Goal: Task Accomplishment & Management: Manage account settings

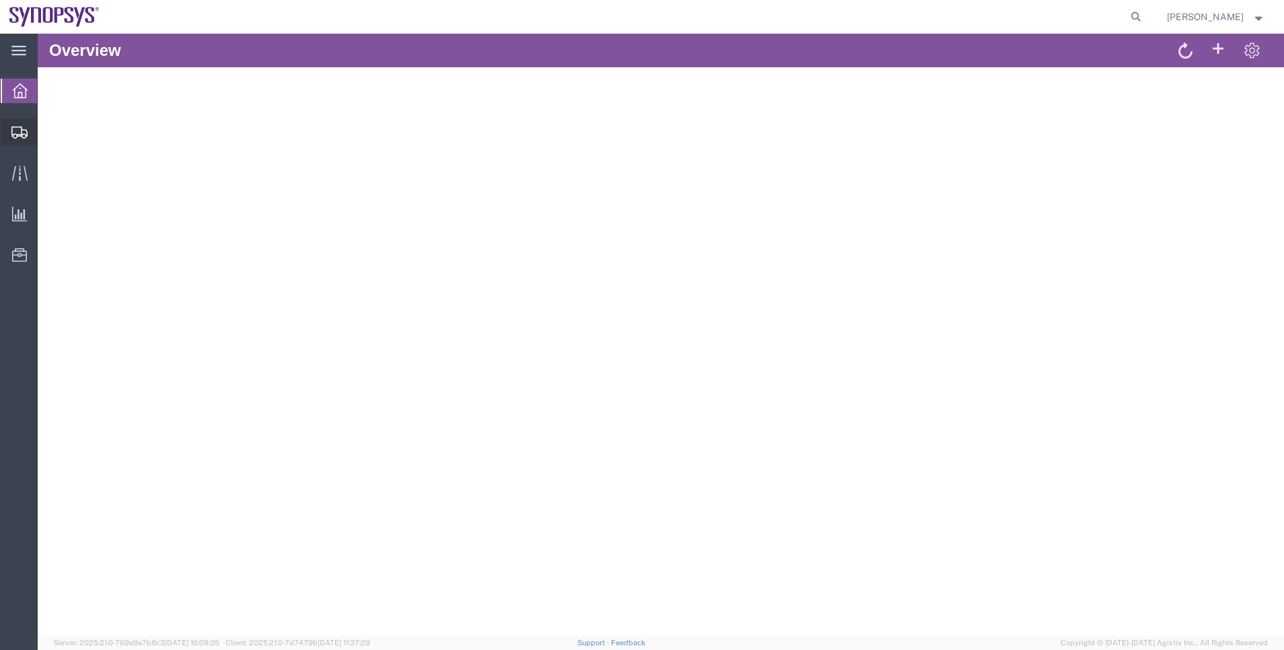
click at [0, 0] on span "Shipment Manager" at bounding box center [0, 0] width 0 height 0
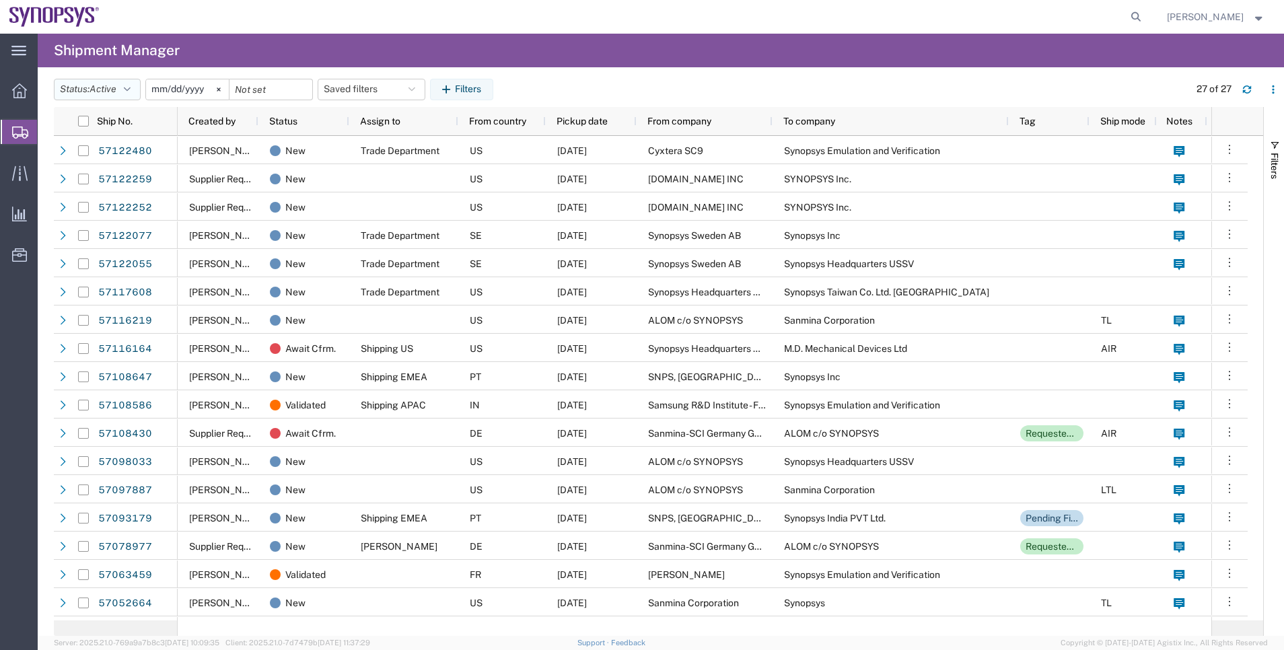
click at [129, 86] on icon "button" at bounding box center [127, 89] width 7 height 9
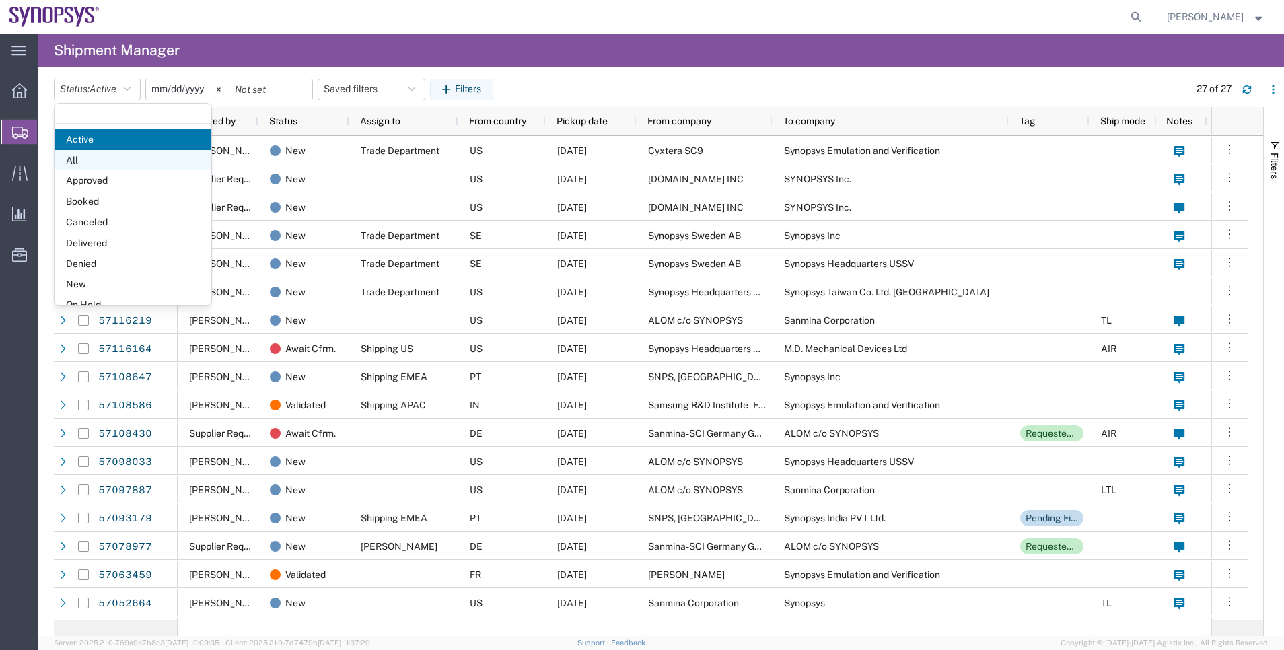
click at [121, 164] on span "All" at bounding box center [133, 160] width 157 height 21
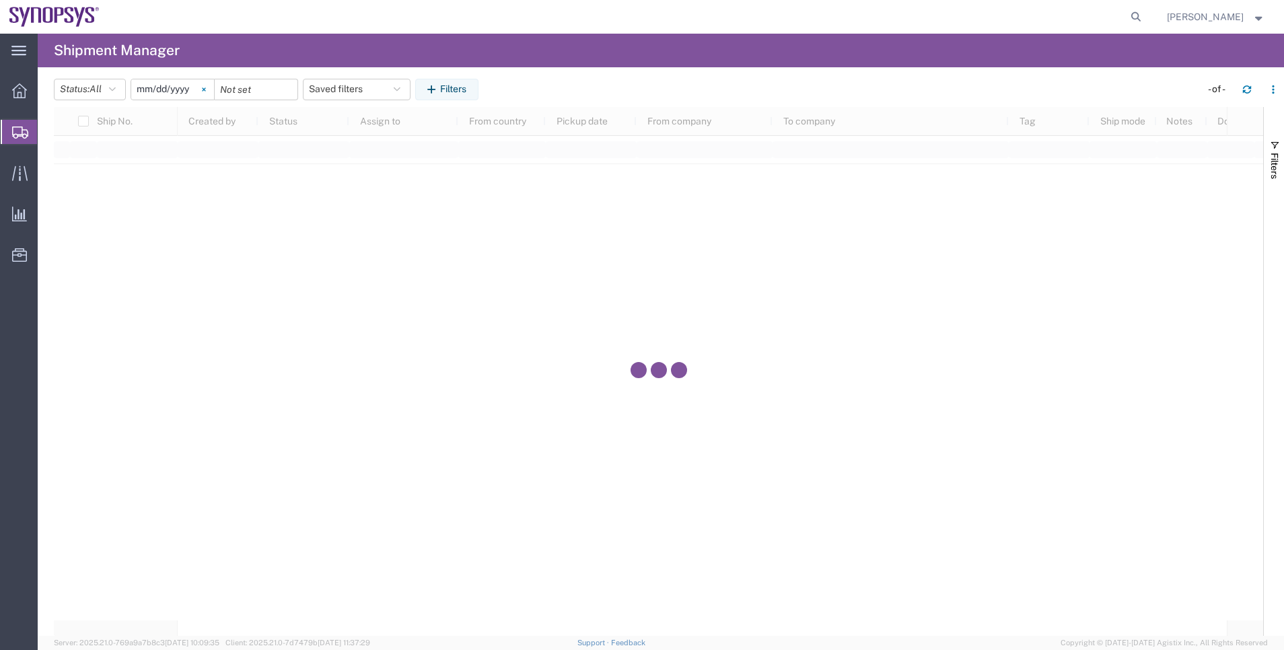
click at [206, 87] on icon at bounding box center [204, 89] width 4 height 4
click at [443, 100] on header "Status: All Active All Approved Booked Canceled Delivered Denied New On Hold Pe…" at bounding box center [669, 88] width 1230 height 37
click at [447, 96] on button "Filters" at bounding box center [446, 90] width 63 height 22
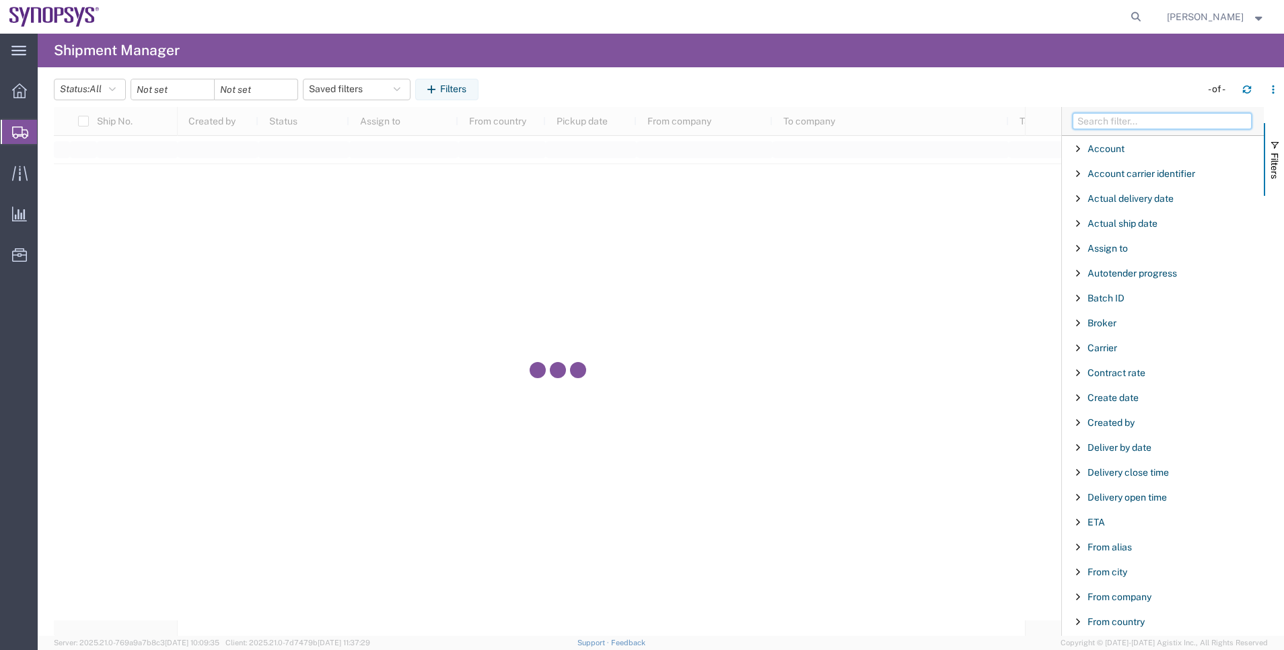
click at [1110, 115] on input "Filter Columns Input" at bounding box center [1162, 121] width 179 height 16
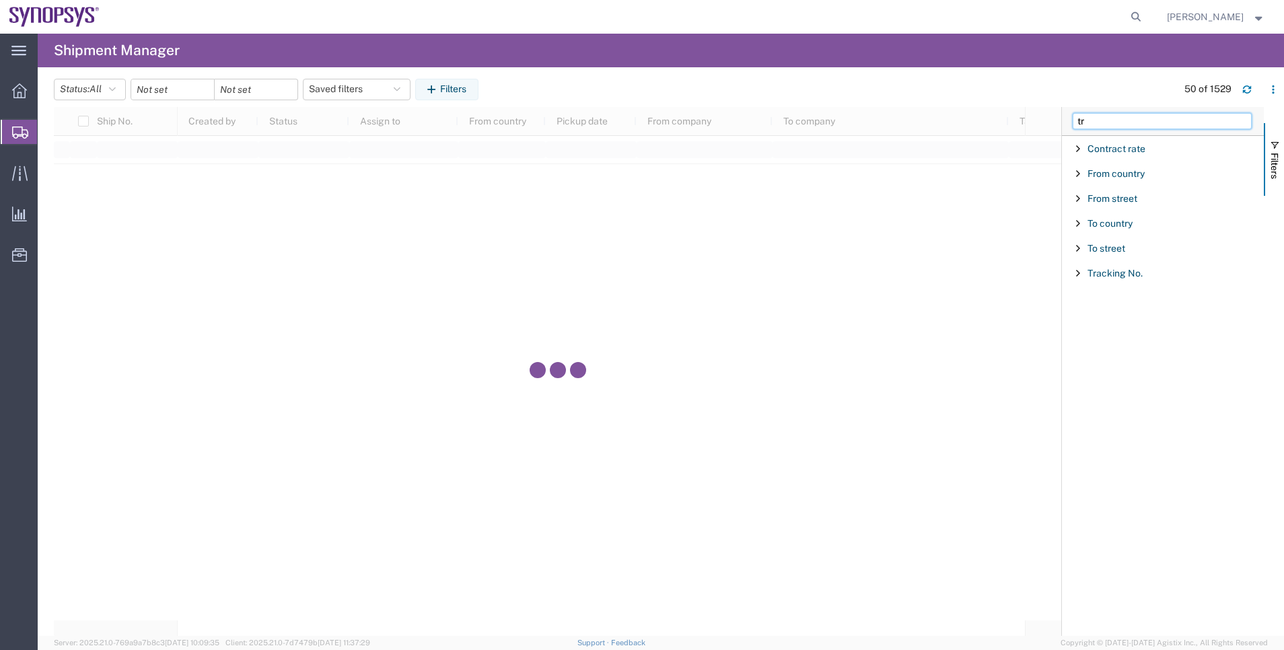
type input "tr"
click at [1122, 265] on div "Tracking No." at bounding box center [1163, 273] width 202 height 24
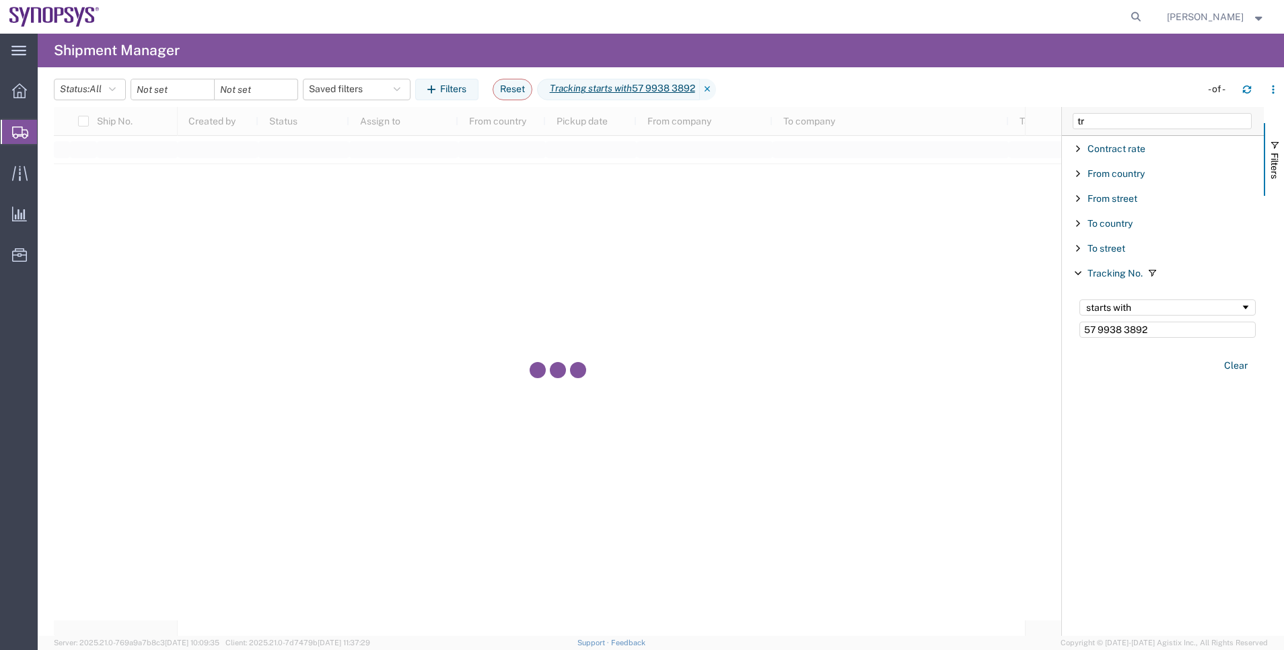
click at [1101, 330] on input "57 9938 3892" at bounding box center [1167, 330] width 176 height 16
click at [1122, 334] on input "579938 3892" at bounding box center [1167, 330] width 176 height 16
type input "5799383892"
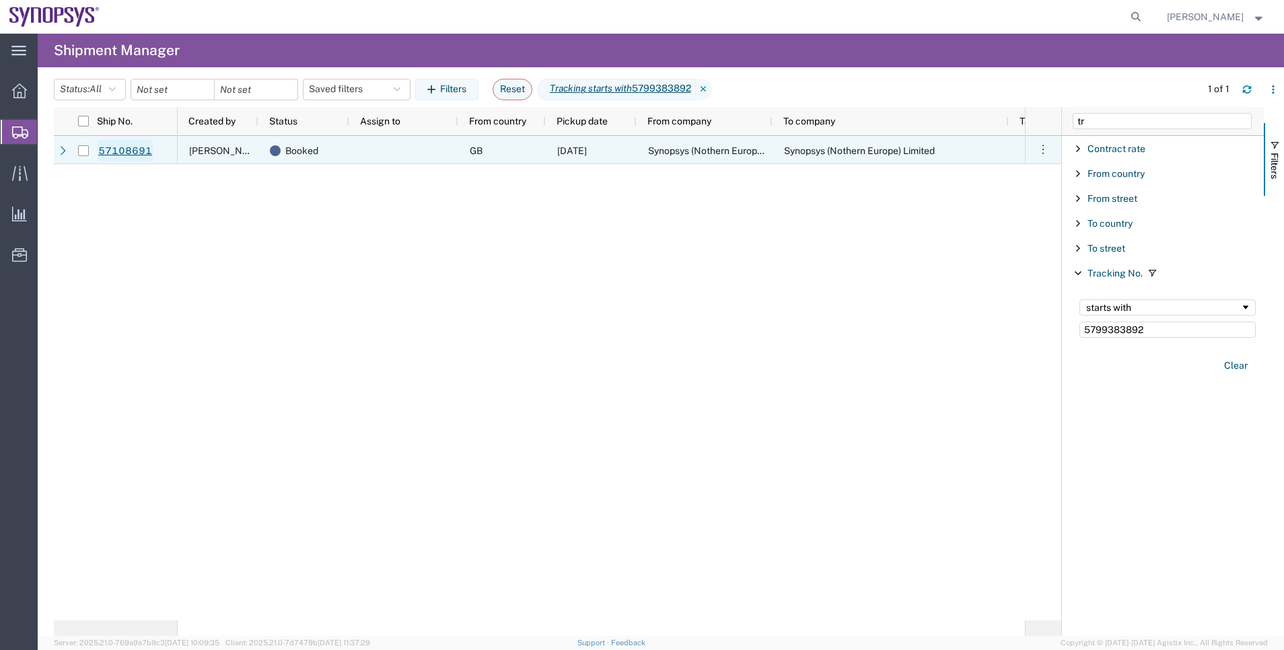
click at [148, 145] on link "57108691" at bounding box center [125, 151] width 55 height 22
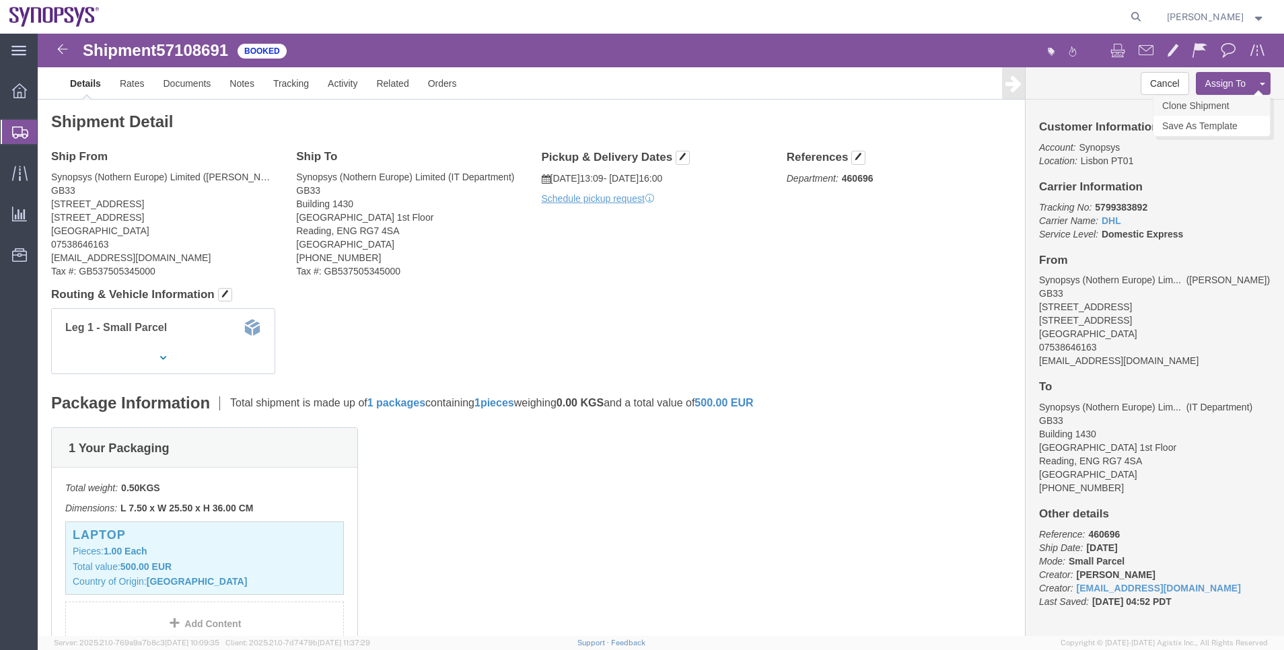
click link "Clone Shipment"
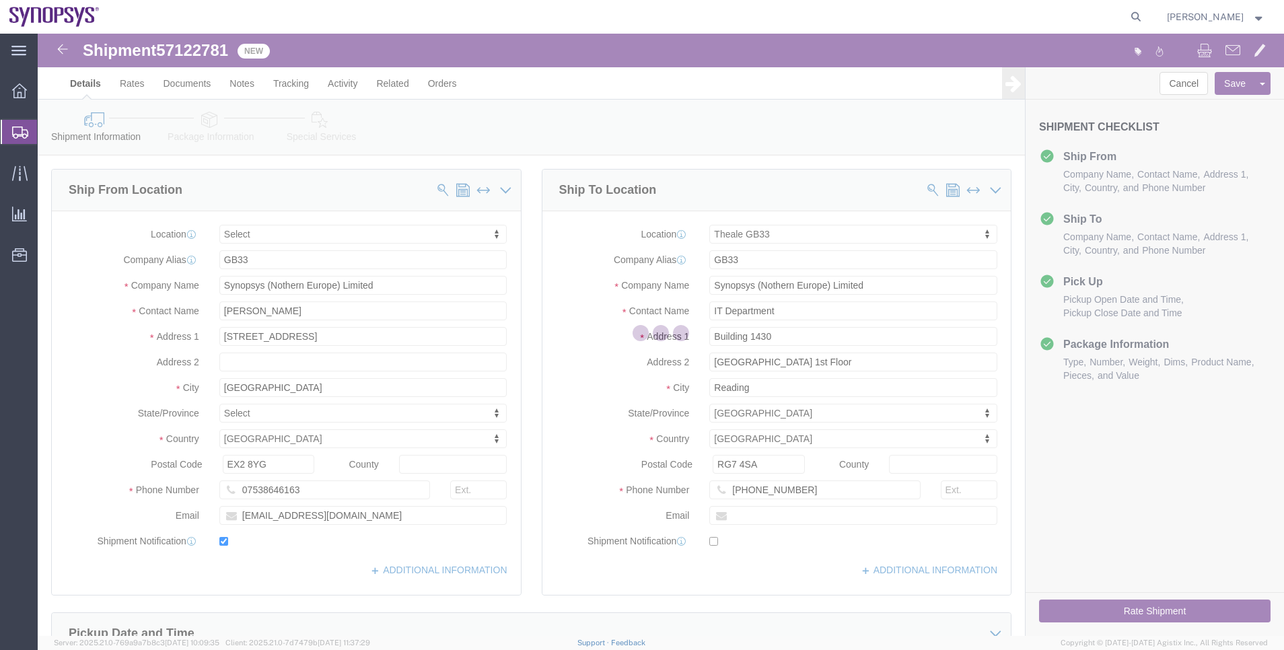
select select
select select "63178"
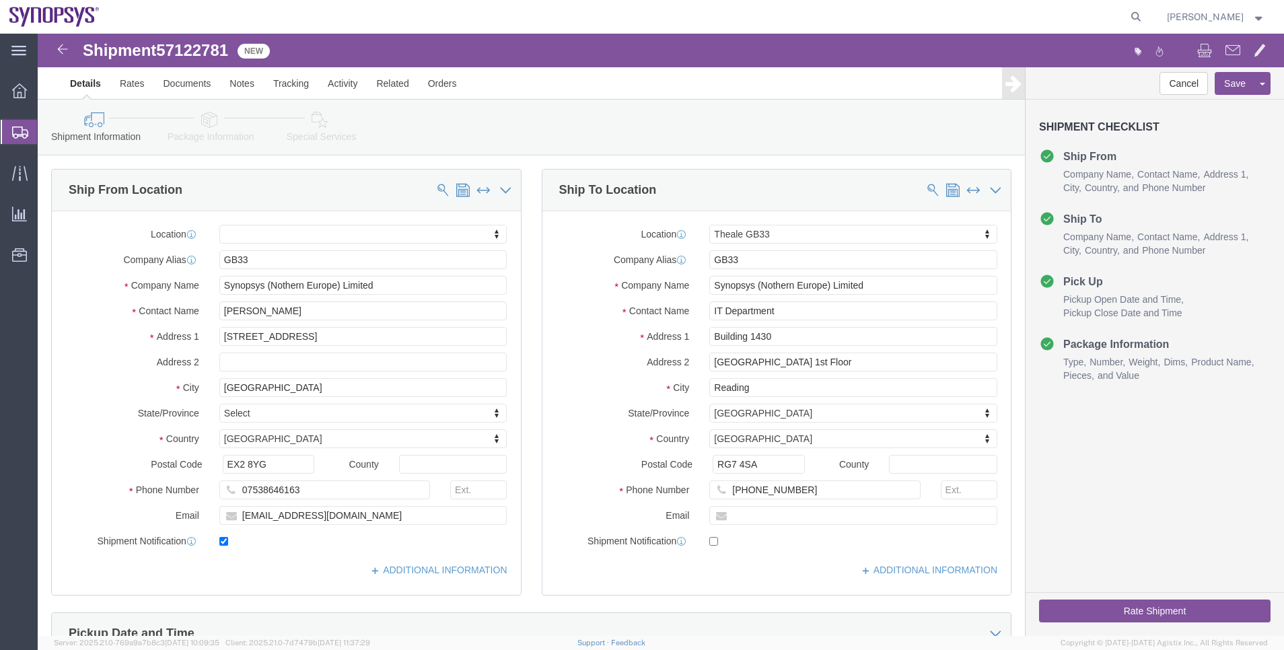
click link "Package Information"
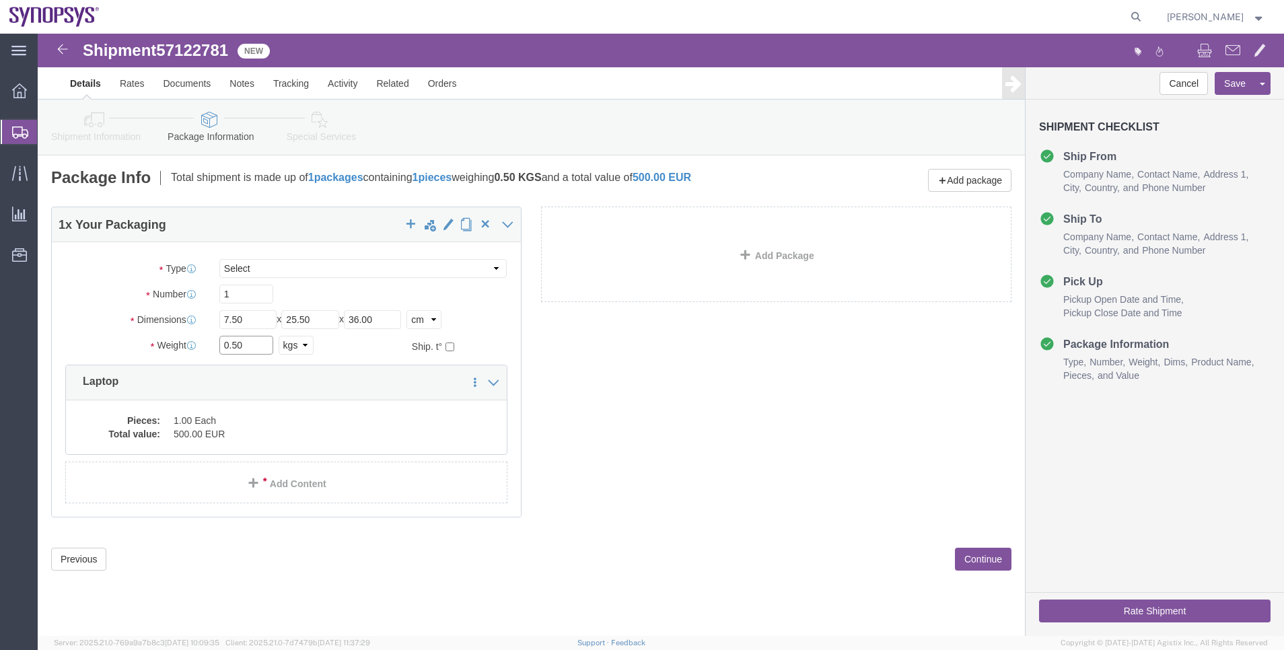
drag, startPoint x: 212, startPoint y: 313, endPoint x: 158, endPoint y: 306, distance: 54.3
click div "Weight 0.50 Select kgs lbs Ship. t°"
type input "3"
click div "1 x Your Packaging Package Type Select Envelope Large Box Medium Box PAK Rack S…"
click span "57122781"
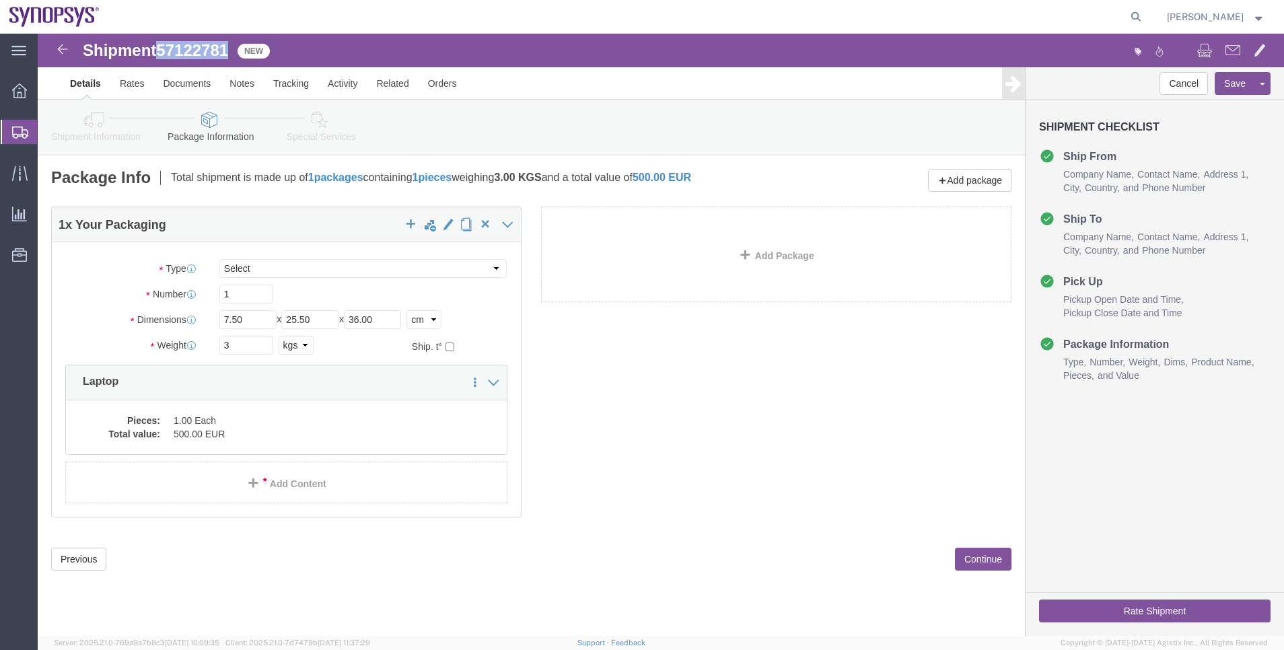
click span "57122781"
copy span "57122781"
drag, startPoint x: 215, startPoint y: 283, endPoint x: 174, endPoint y: 285, distance: 41.1
click div "Length 7.50 x Width 25.50 x Height 36.00 Select cm ft in"
type input "7"
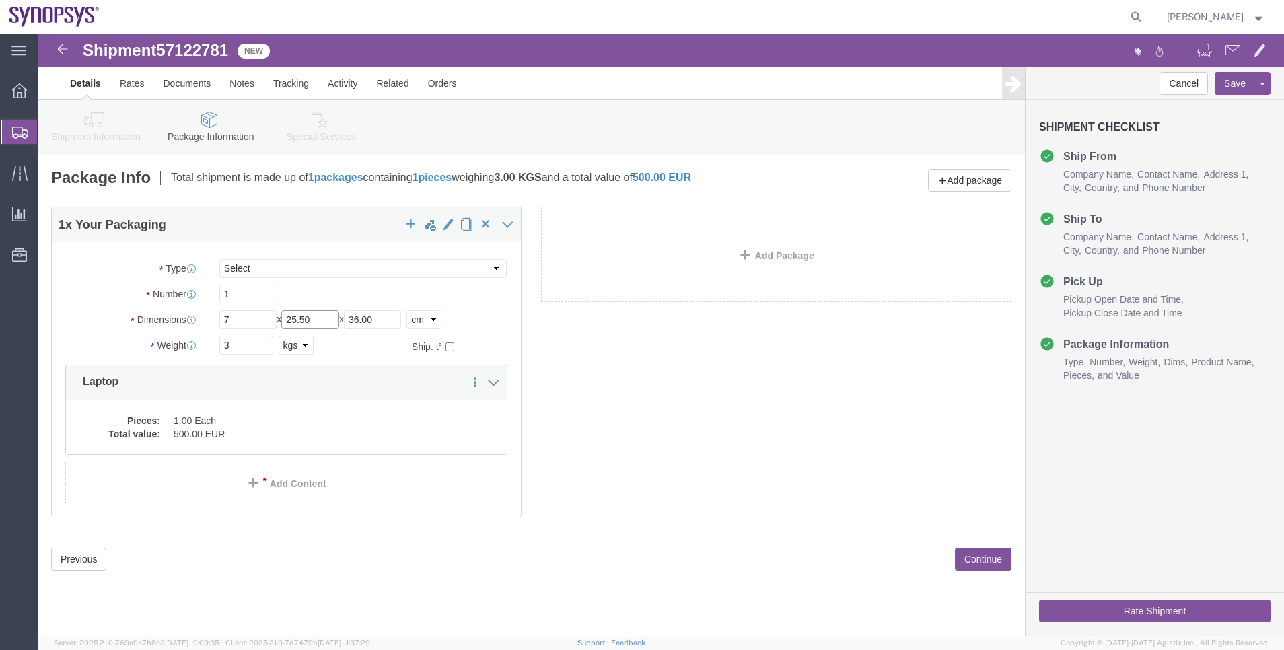
drag, startPoint x: 293, startPoint y: 287, endPoint x: 229, endPoint y: 278, distance: 64.5
click div "Length 7 x Width 25.50 x Height 36.00 Select cm ft in"
type input "45.5"
drag, startPoint x: 352, startPoint y: 294, endPoint x: 305, endPoint y: 292, distance: 47.1
click div "Length 7 x Width 45.5 x Height 36.00 Select cm ft in"
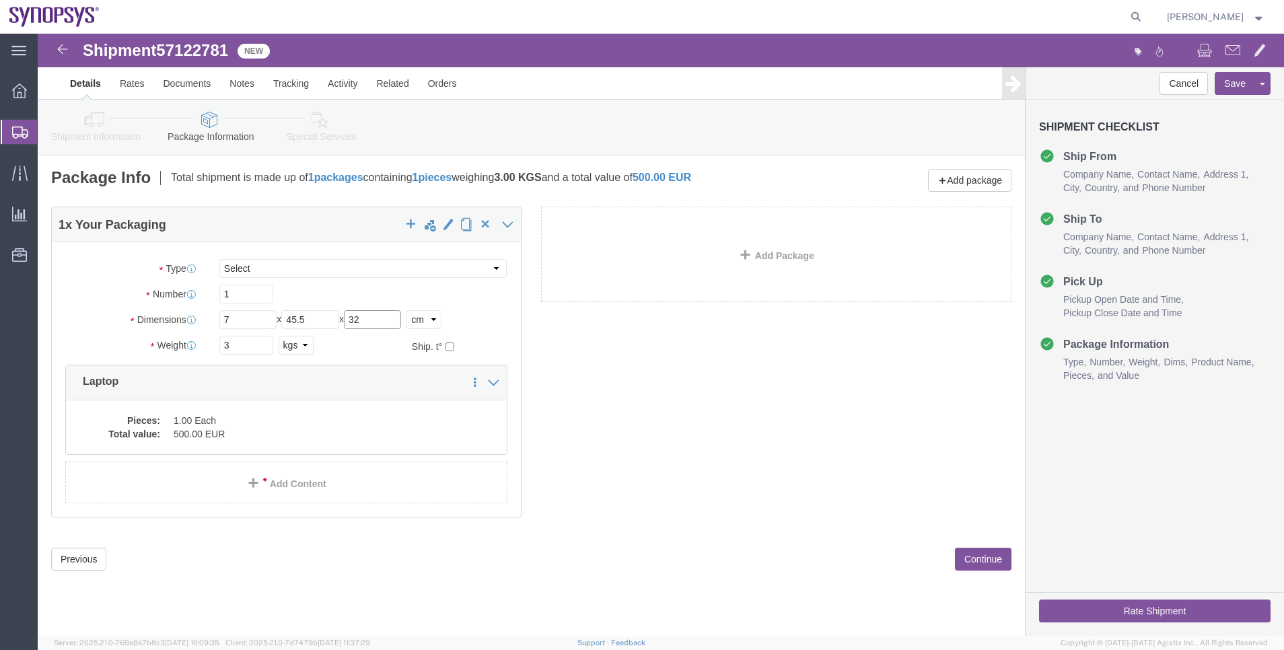
type input "32"
click div "1 x Your Packaging Package Type Select Envelope Large Box Medium Box PAK Rack S…"
click link "Shipment Information"
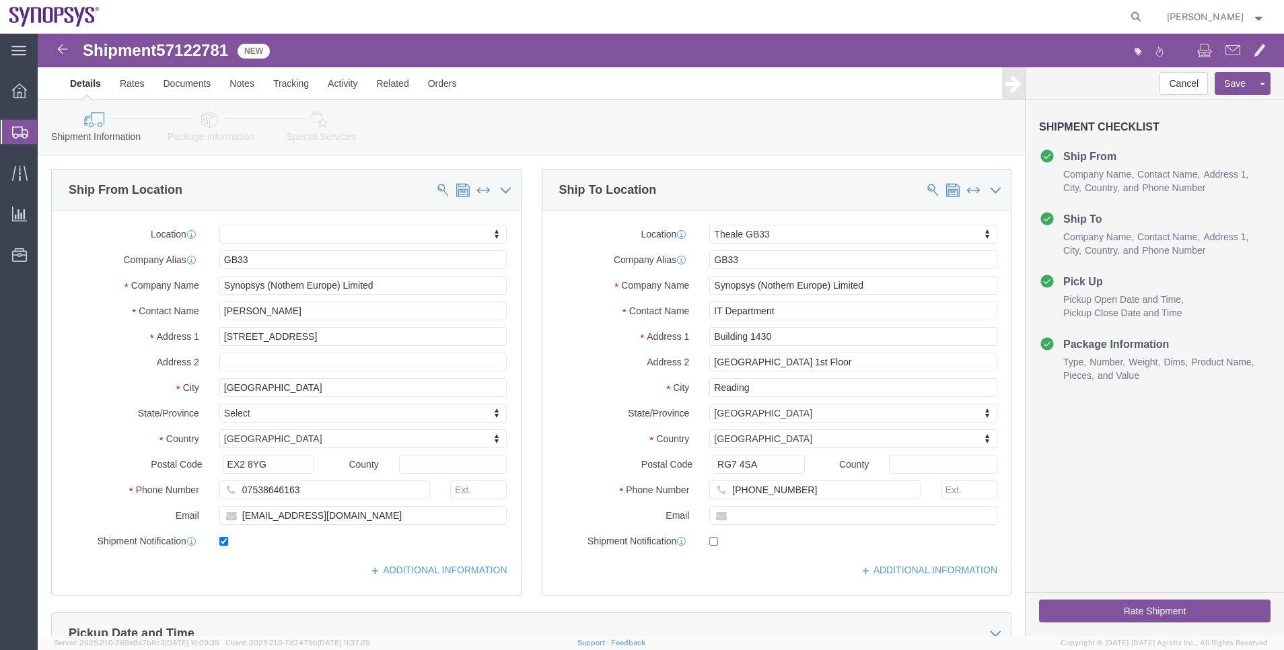
click link "Package Information"
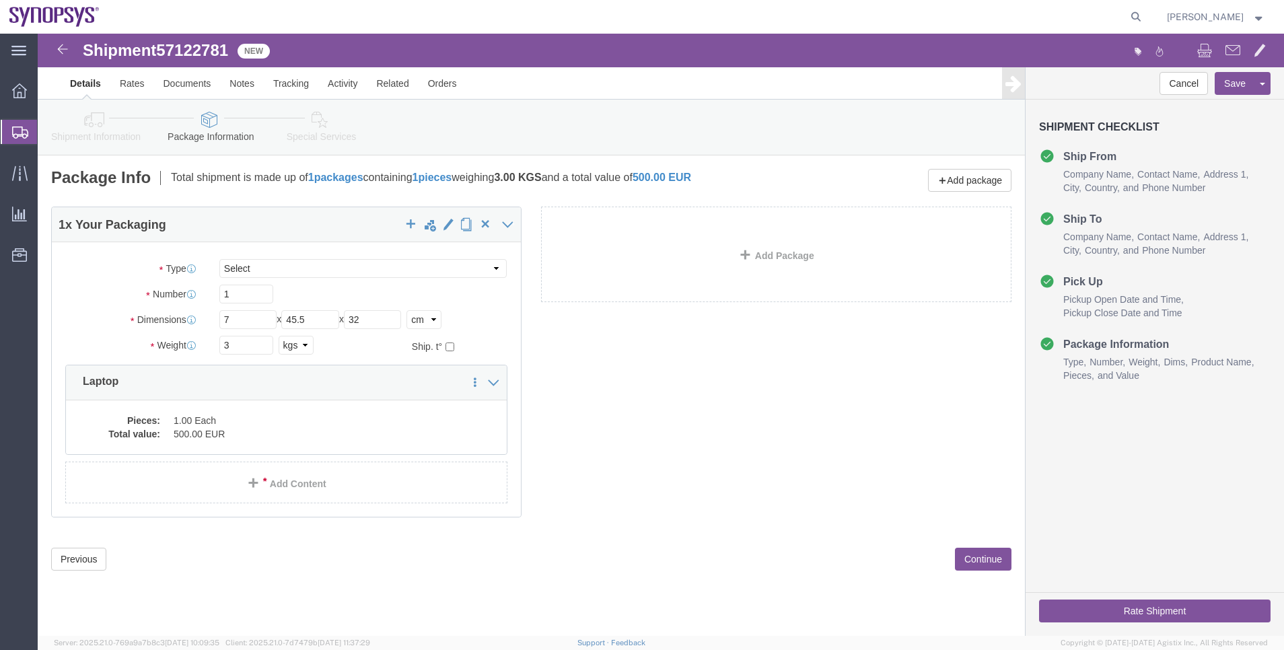
click link "Special Services"
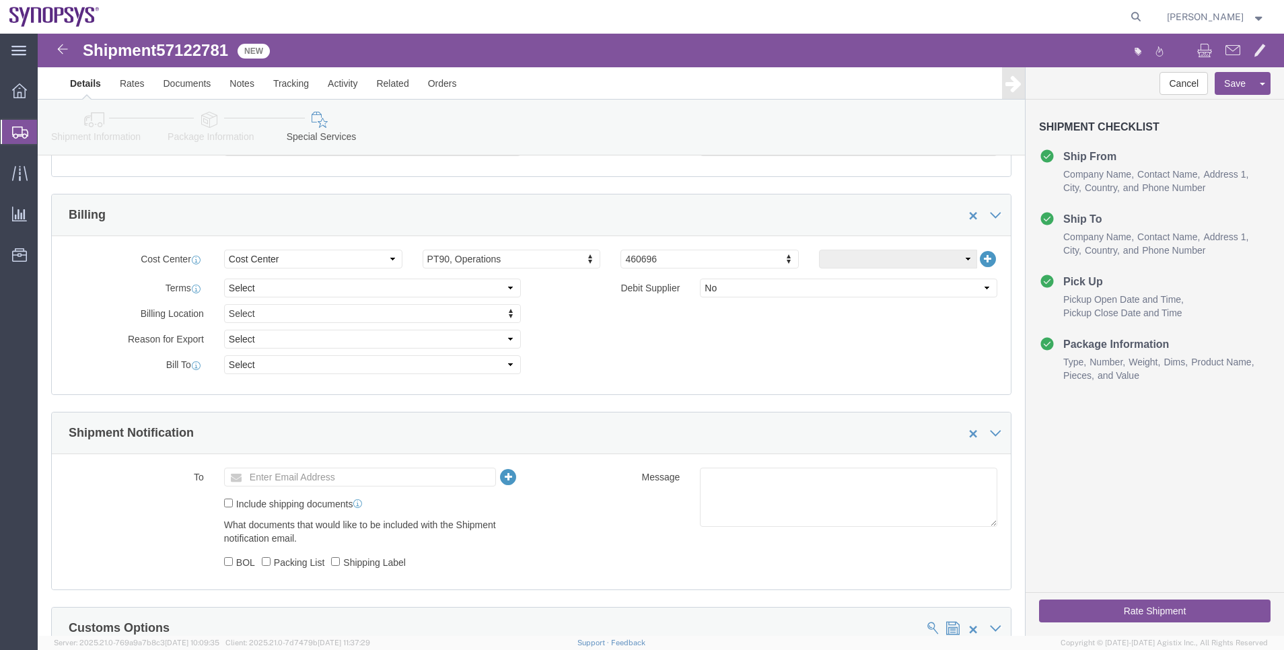
scroll to position [606, 0]
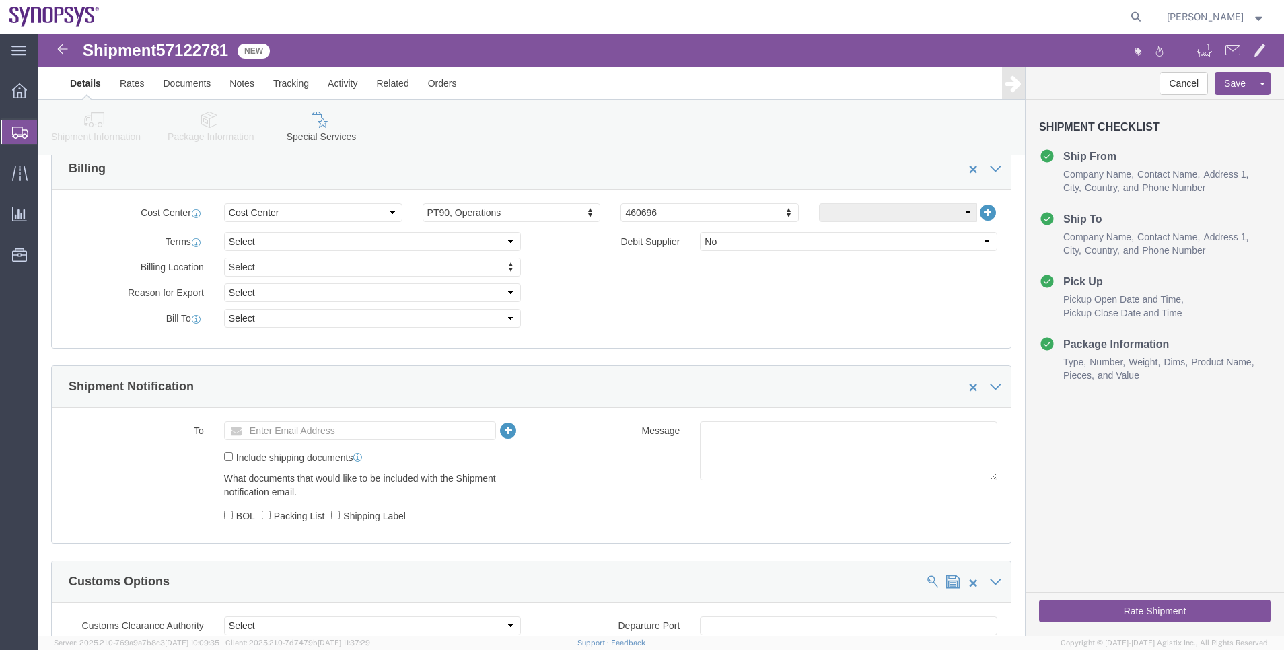
click icon
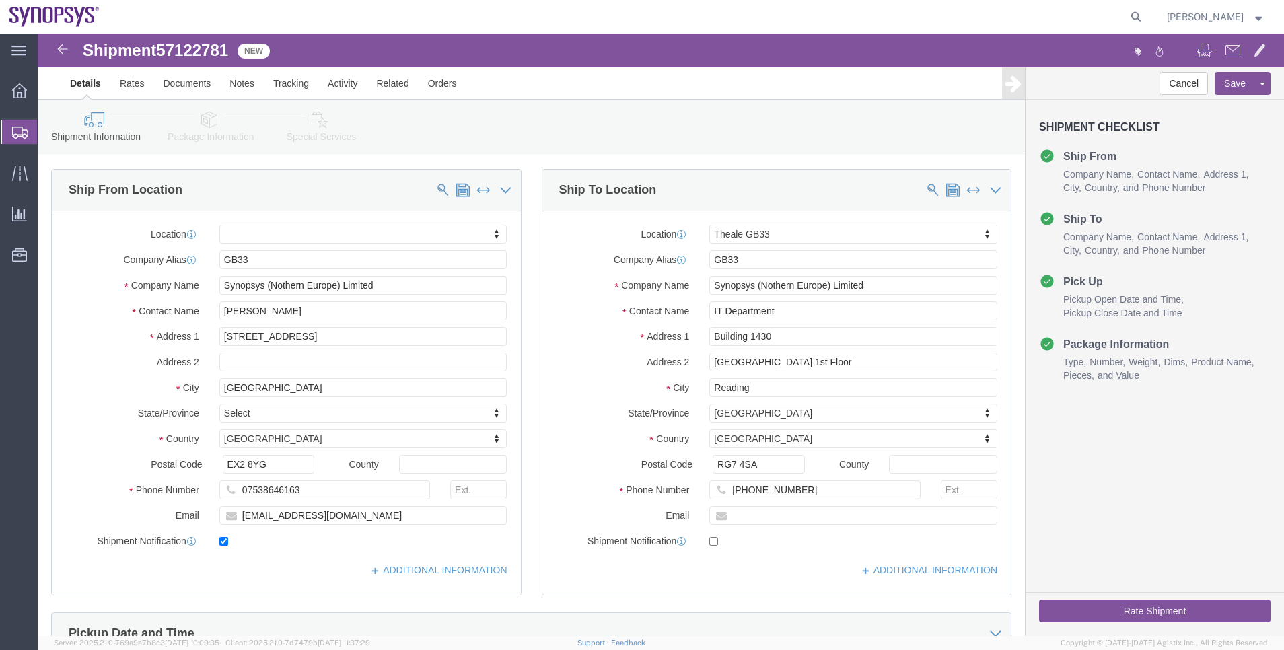
click icon
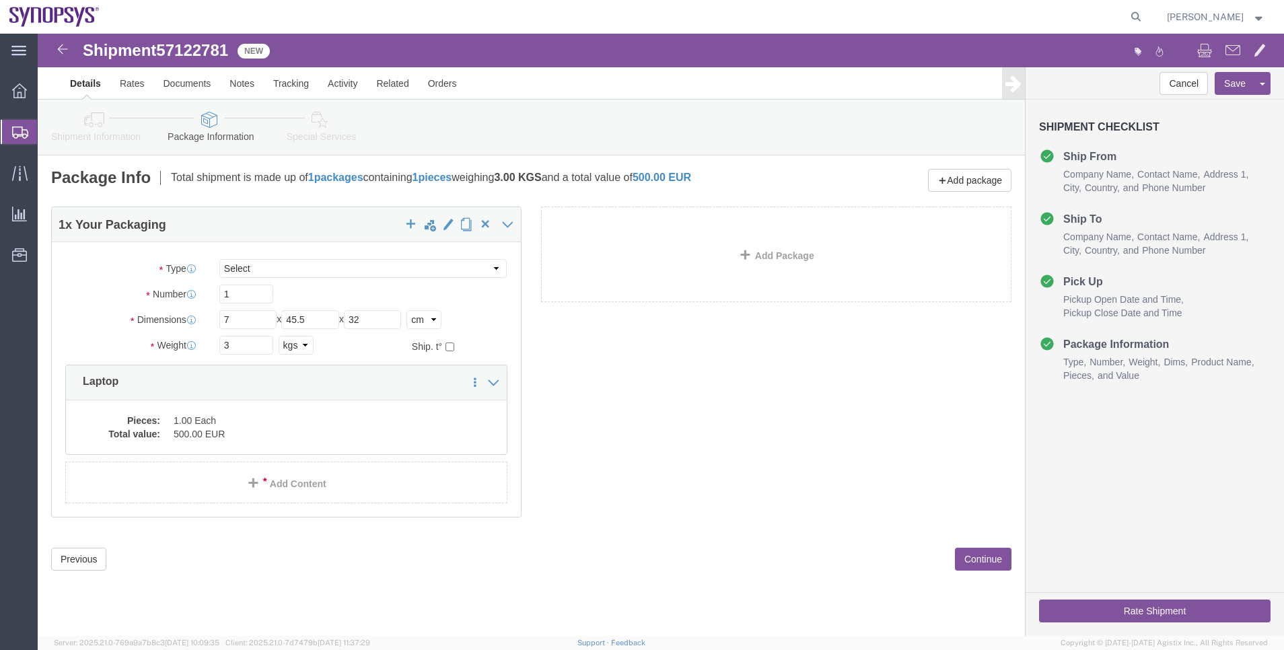
click button "Rate Shipment"
click div "Rate Shipment"
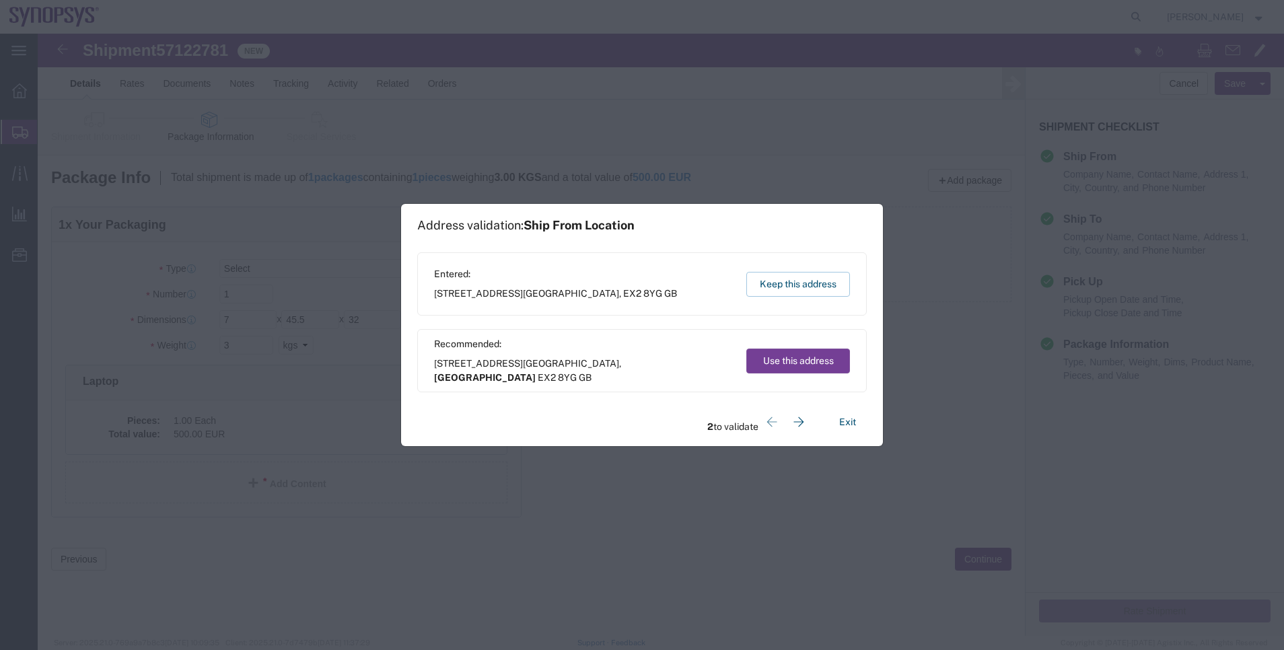
click at [818, 369] on button "Use this address" at bounding box center [798, 361] width 104 height 25
click at [817, 369] on button "Use this address" at bounding box center [798, 361] width 104 height 25
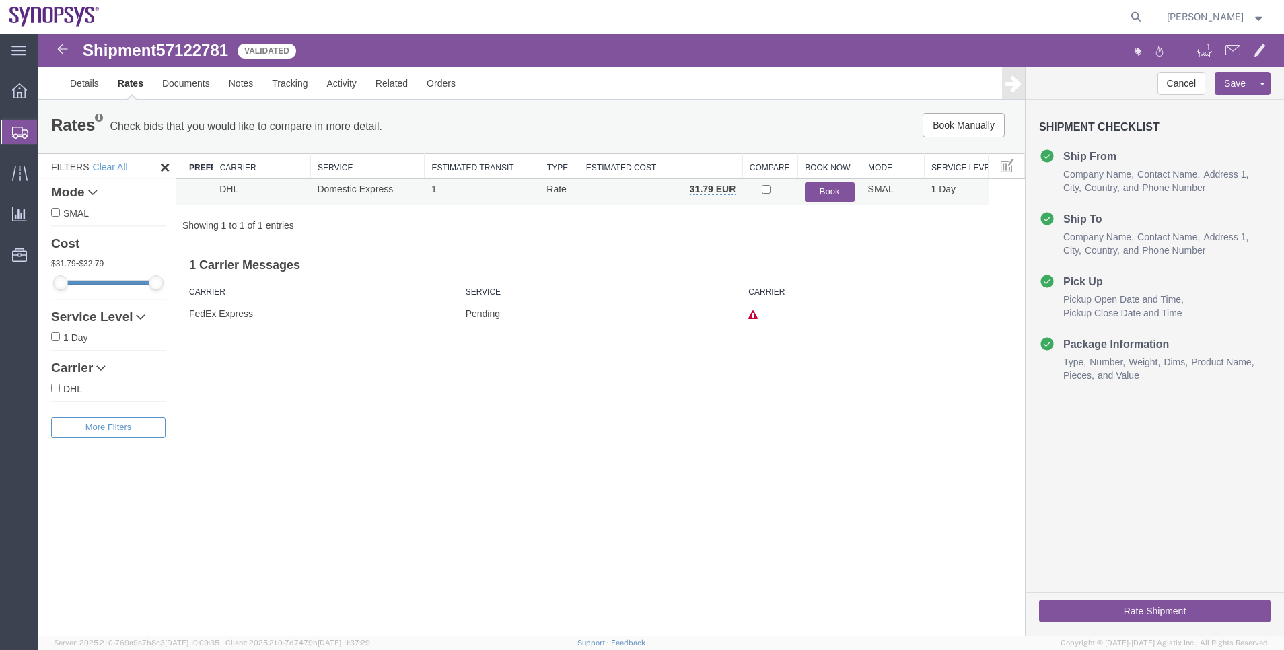
click at [827, 186] on button "Book" at bounding box center [830, 192] width 50 height 20
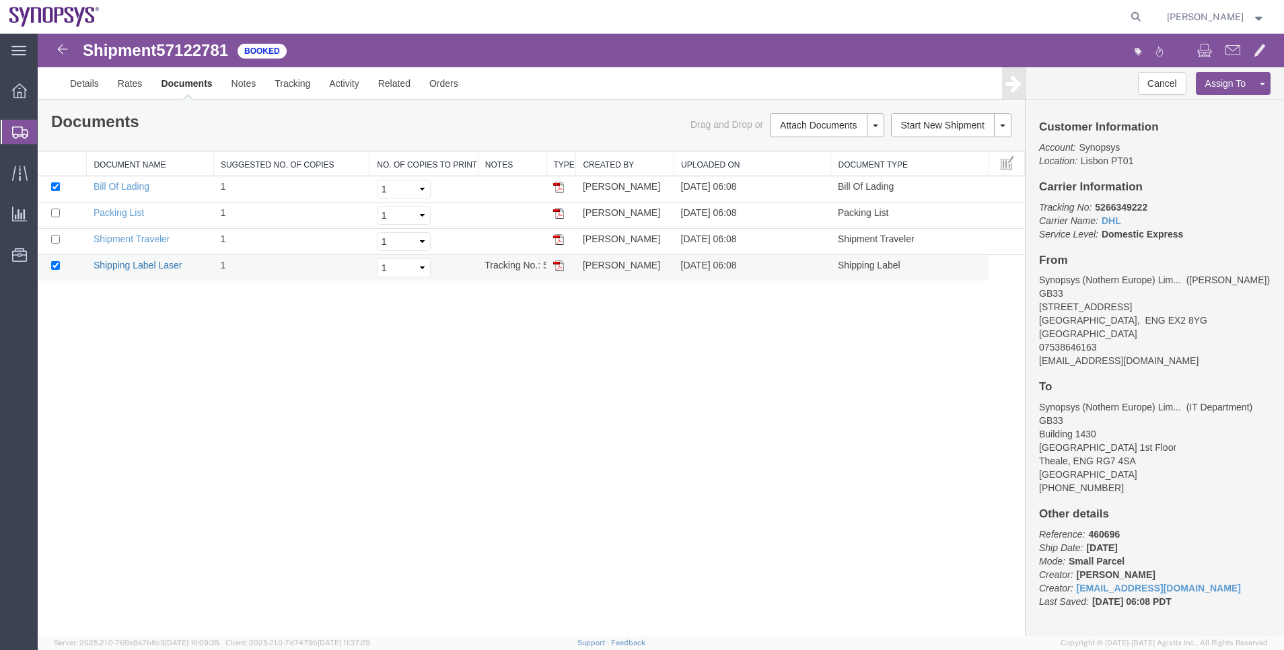
click at [133, 260] on link "Shipping Label Laser" at bounding box center [138, 265] width 89 height 11
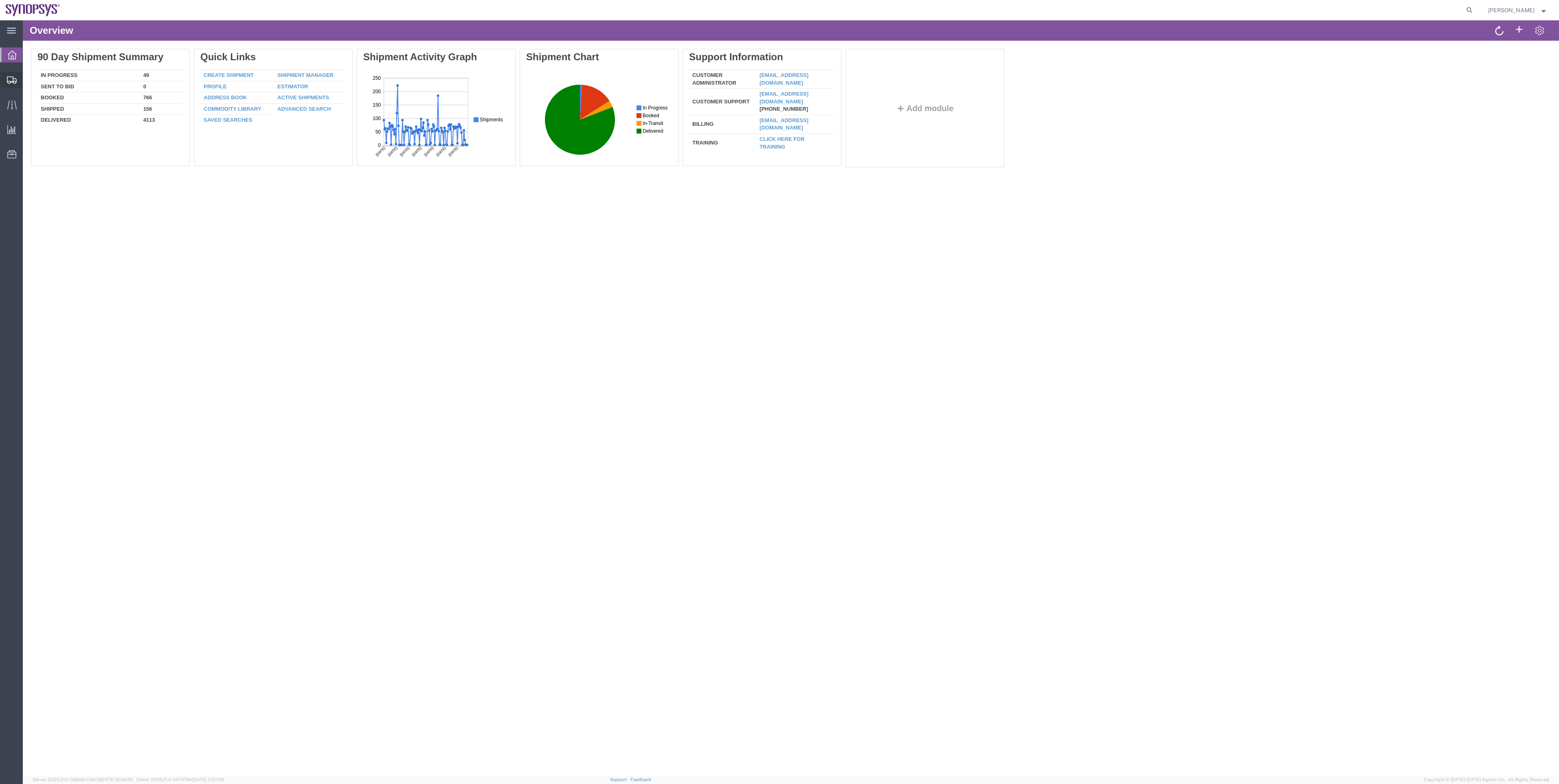
click at [0, 0] on span "Shipment Manager" at bounding box center [0, 0] width 0 height 0
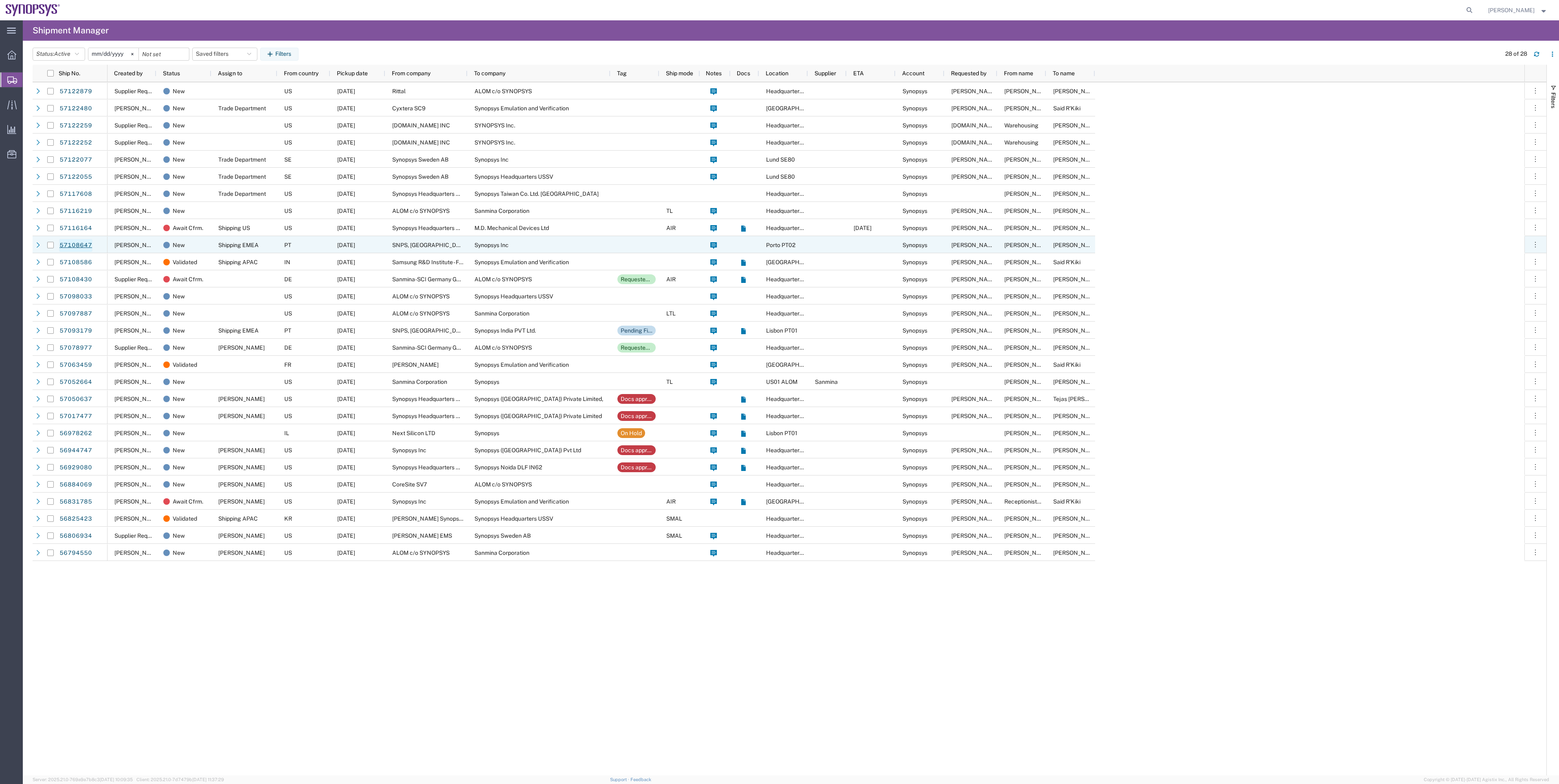
click at [85, 246] on link "57108647" at bounding box center [76, 246] width 33 height 13
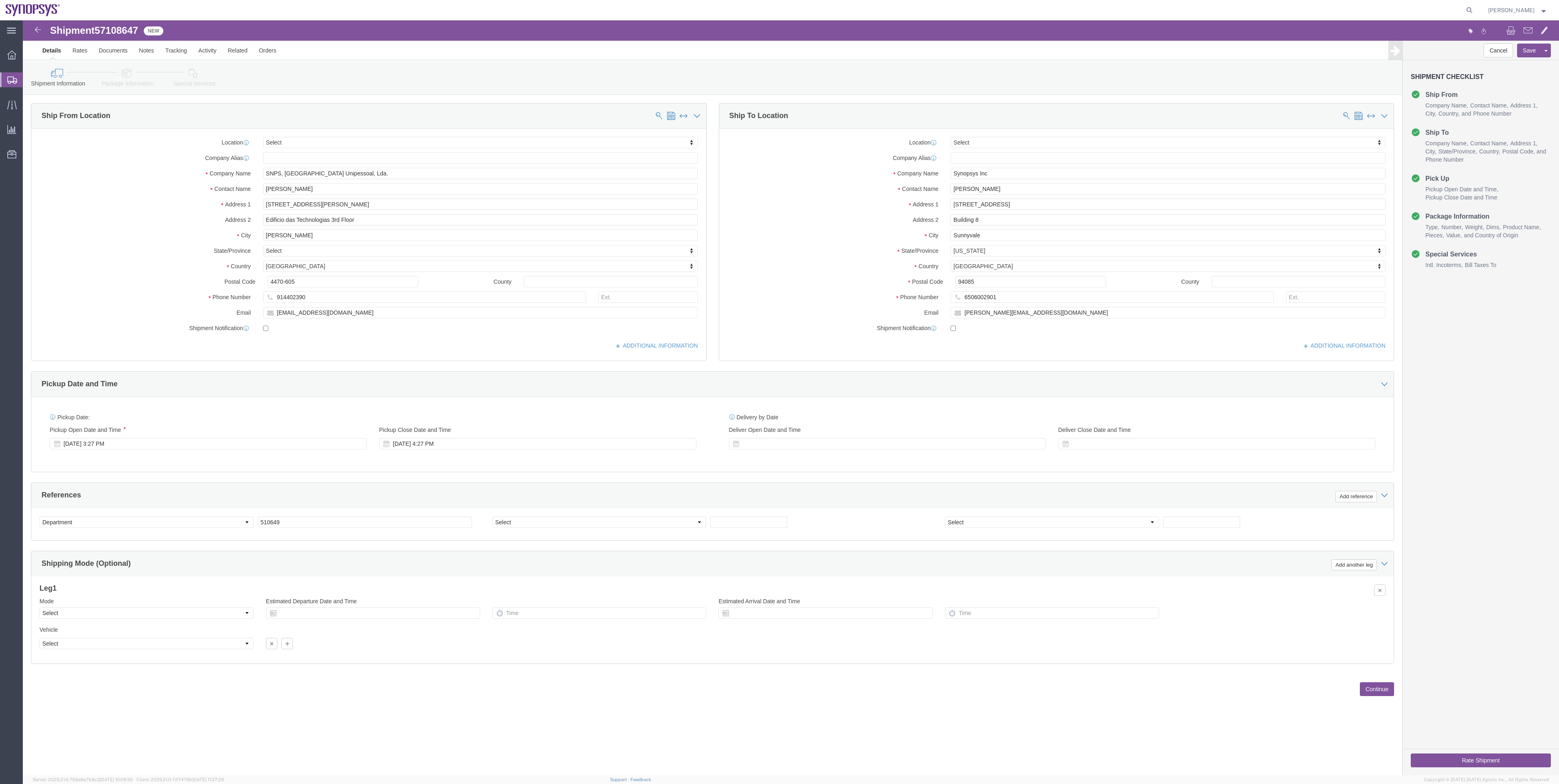
select select
type input "ie0"
select select "63111"
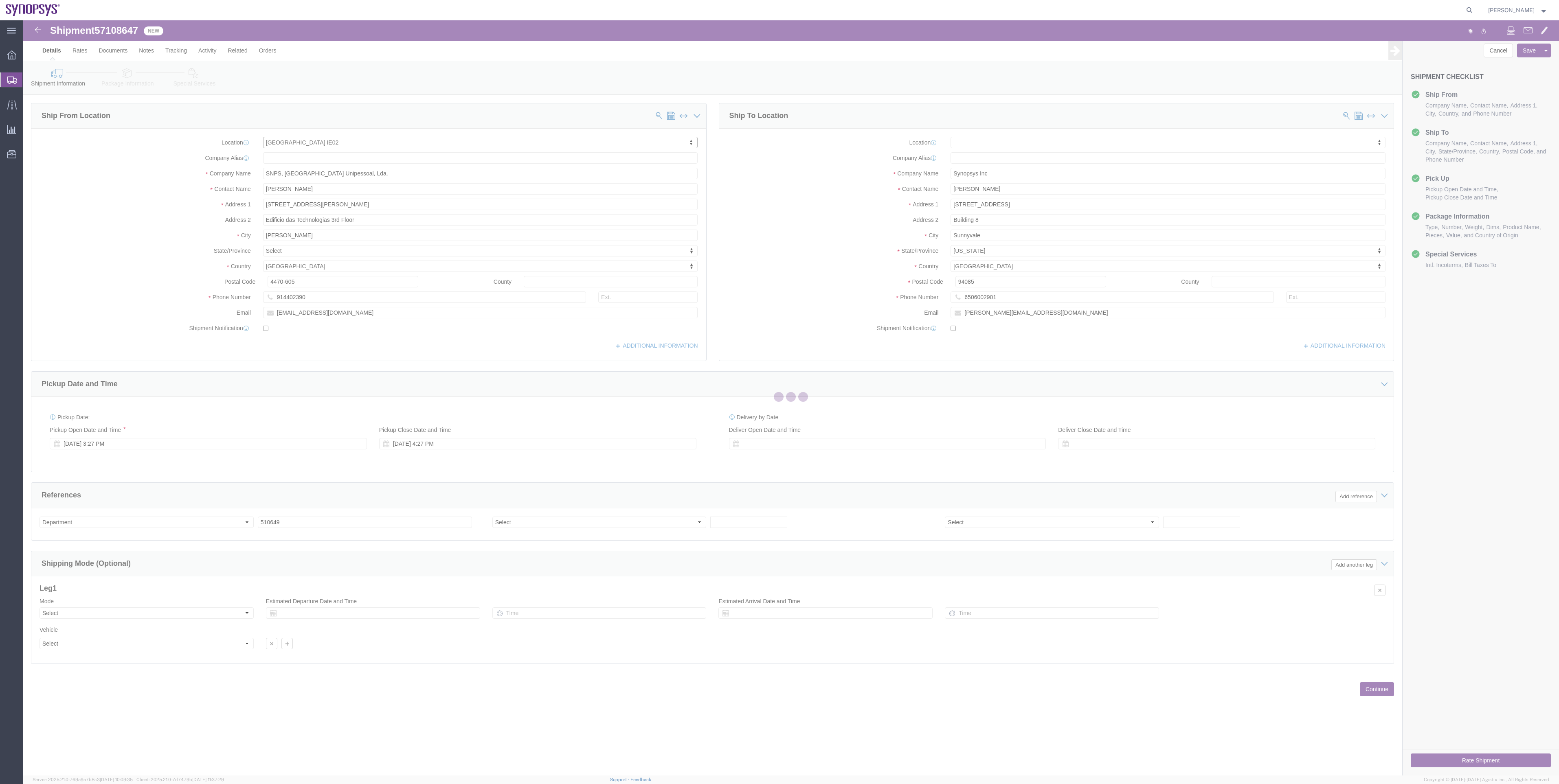
type input "Floor 4, Stemple Exchange 2"
type input "Blanchardstown Corp Park"
select select "IE"
type input "IE02"
type input "Synopsys International Ltd"
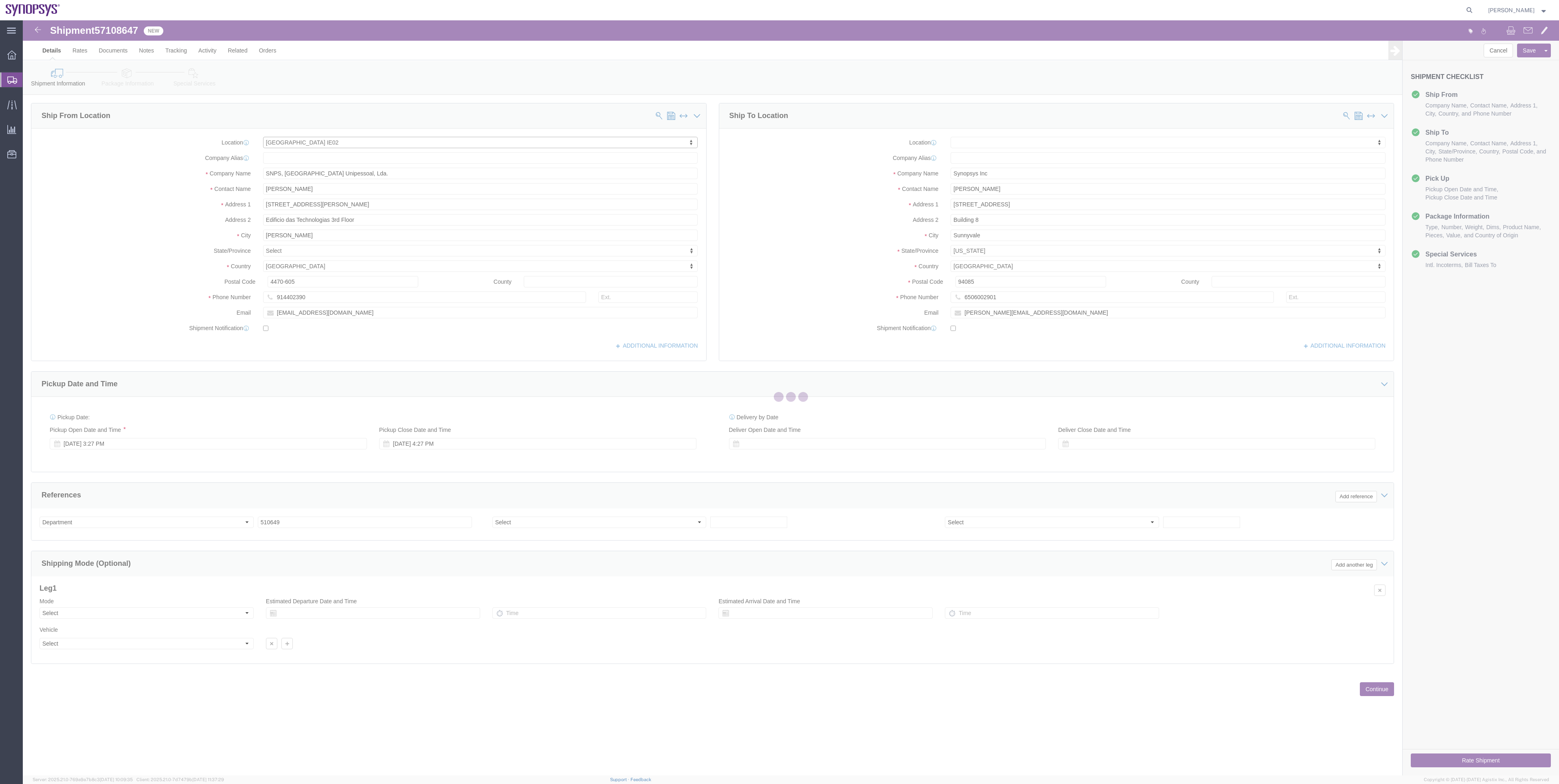
type input "Dublin"
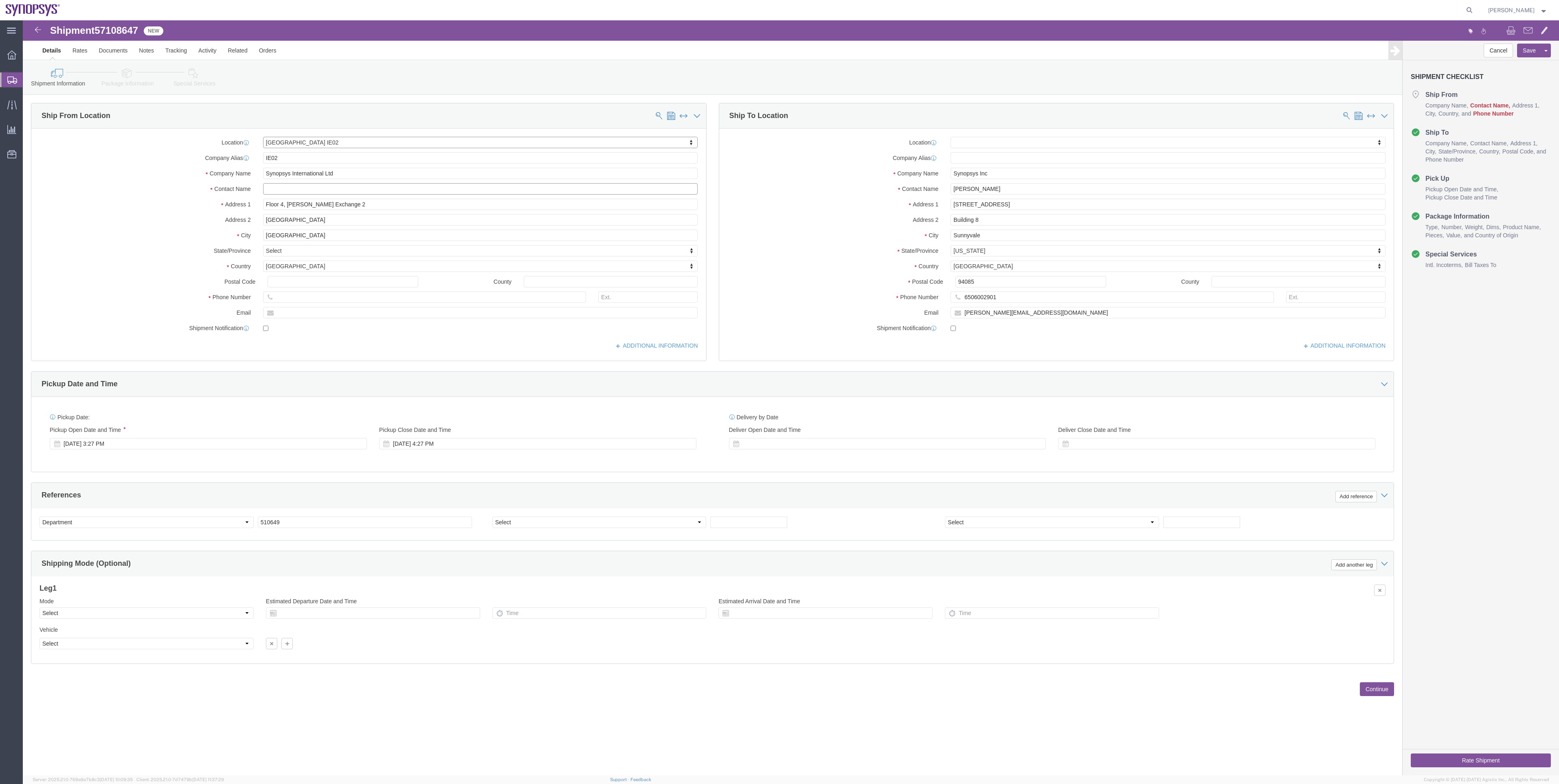
click input "text"
click span "Brian Deane Brian Deane"
click input "Brian Deane"
click input "Synopsys International Ltd"
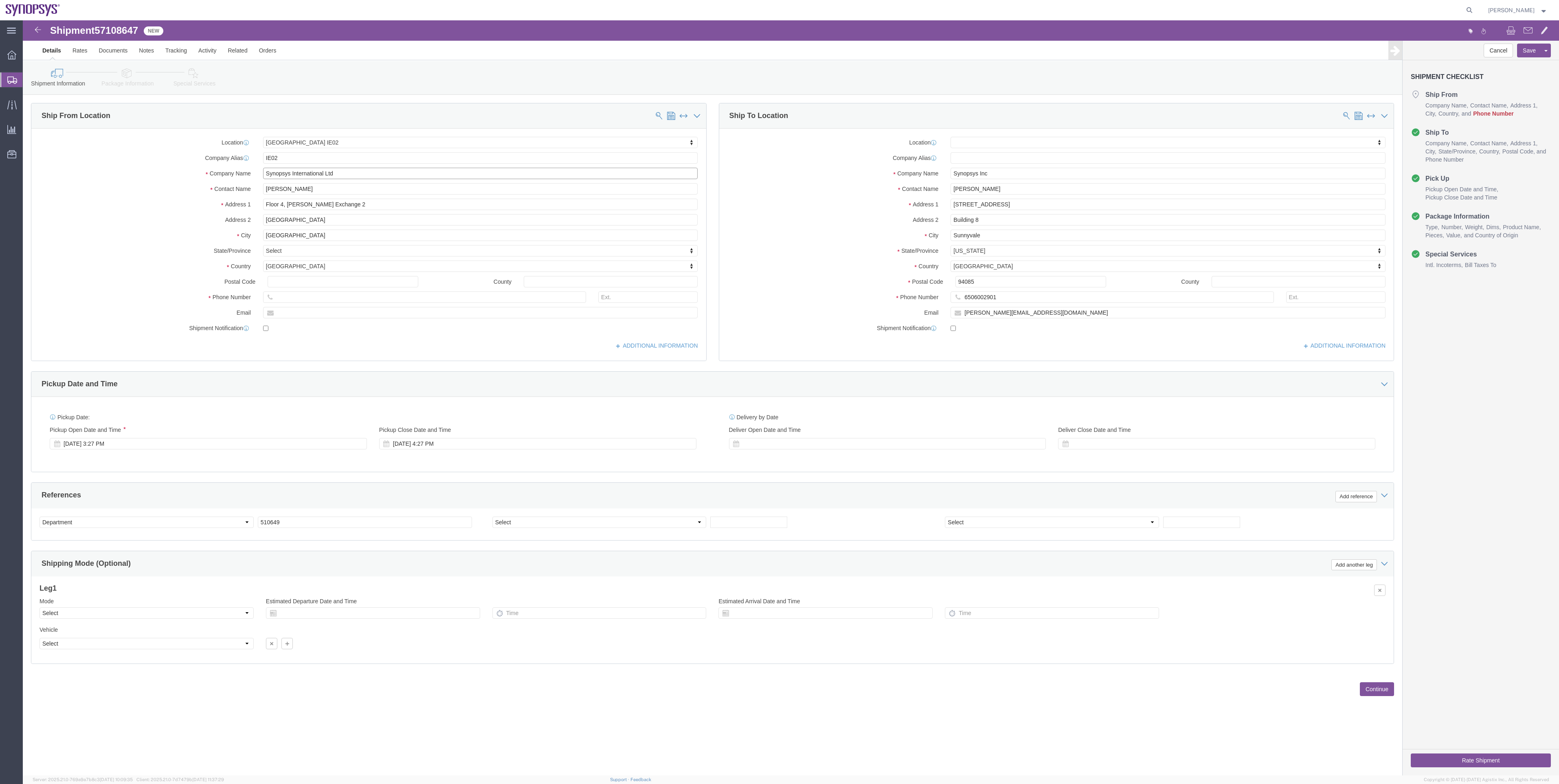
drag, startPoint x: 321, startPoint y: 154, endPoint x: 256, endPoint y: 151, distance: 65.1
click input "Synopsys International Ltd"
click input "Brian Deane"
click input "Floor 4, Stemple Exchange 2"
drag, startPoint x: 318, startPoint y: 188, endPoint x: 276, endPoint y: 182, distance: 42.4
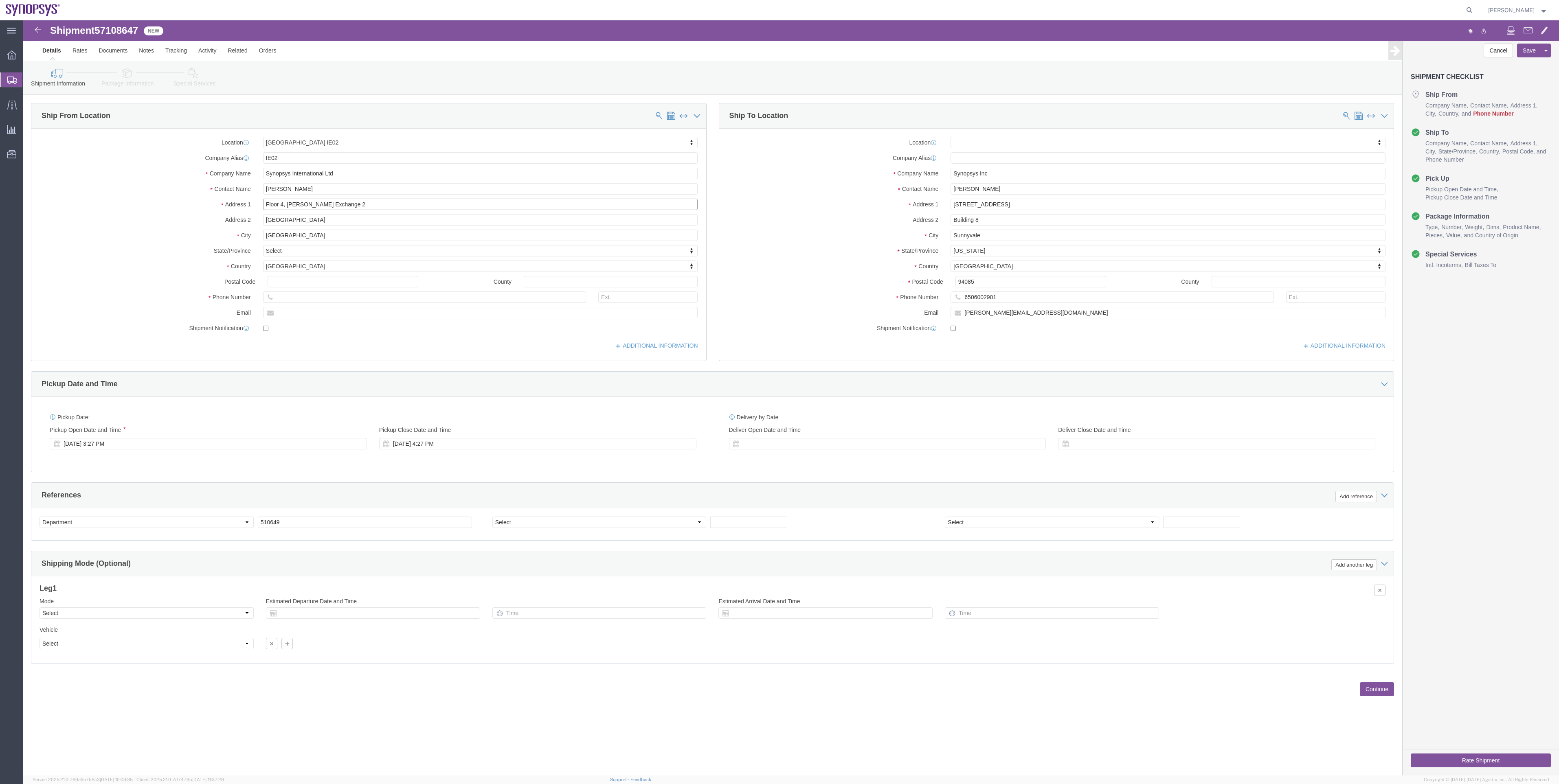
click input "Floor 4, Stemple Exchange 2"
click input "Brian Deane"
type input "Brian Deane"
click p "- C-TECHNOLOGY SERVICES LTD - (Brian Deane) Unit 9A Plato Business Park, Dublin…"
select select
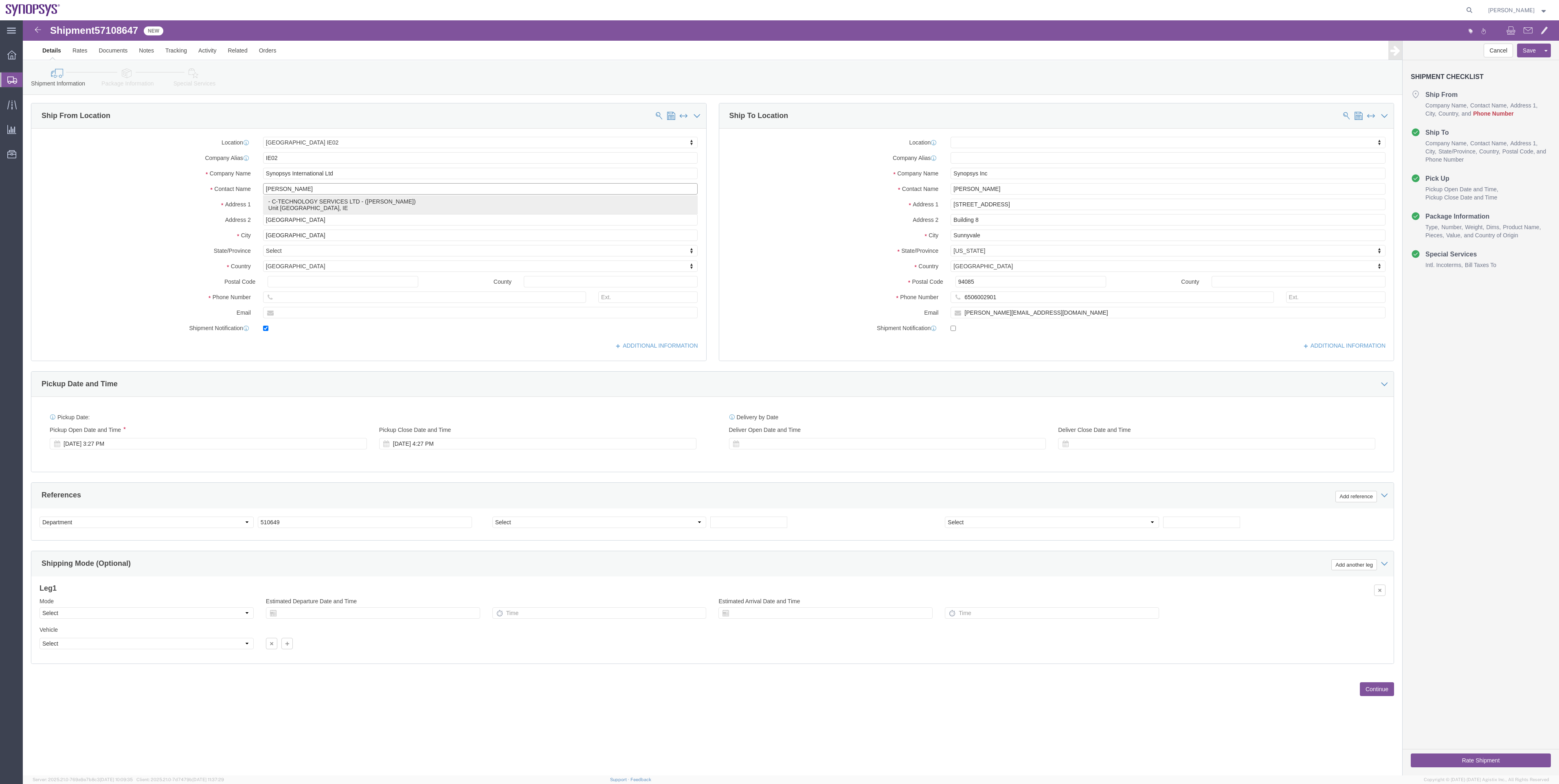
type input "Unit 9A Plato Business Park, Dublin"
type input "Damastown,D15 PA4C"
type input "D15 PA4C"
type input "353 87 8134650"
type input "brian@ceatechnology.com"
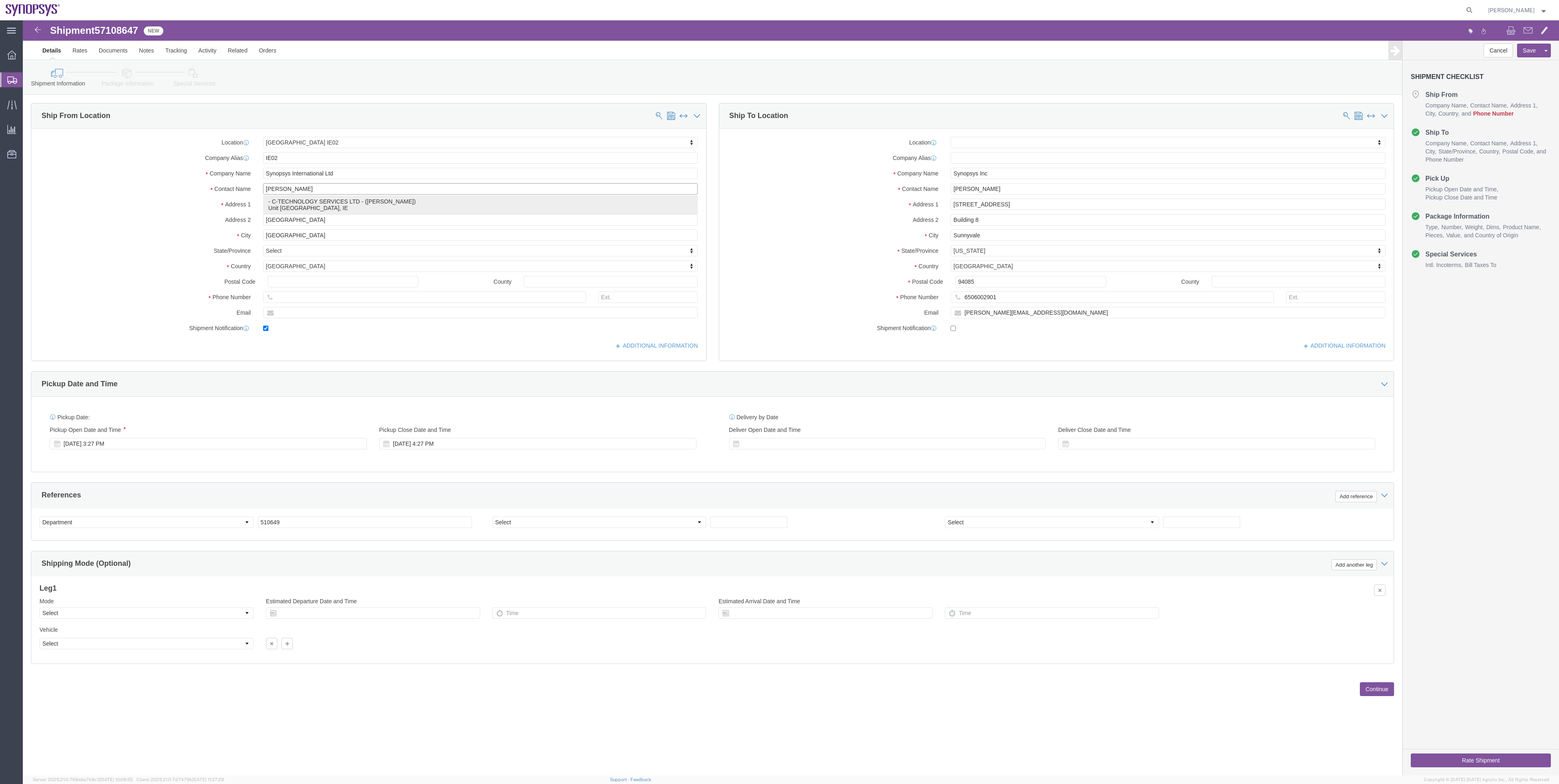
checkbox input "true"
type input "C-TECHNOLOGY SERVICES LTD"
type input "Brian Deane"
drag, startPoint x: 342, startPoint y: 151, endPoint x: 205, endPoint y: 156, distance: 137.1
click div "Company Name C-TECHNOLOGY SERVICES LTD"
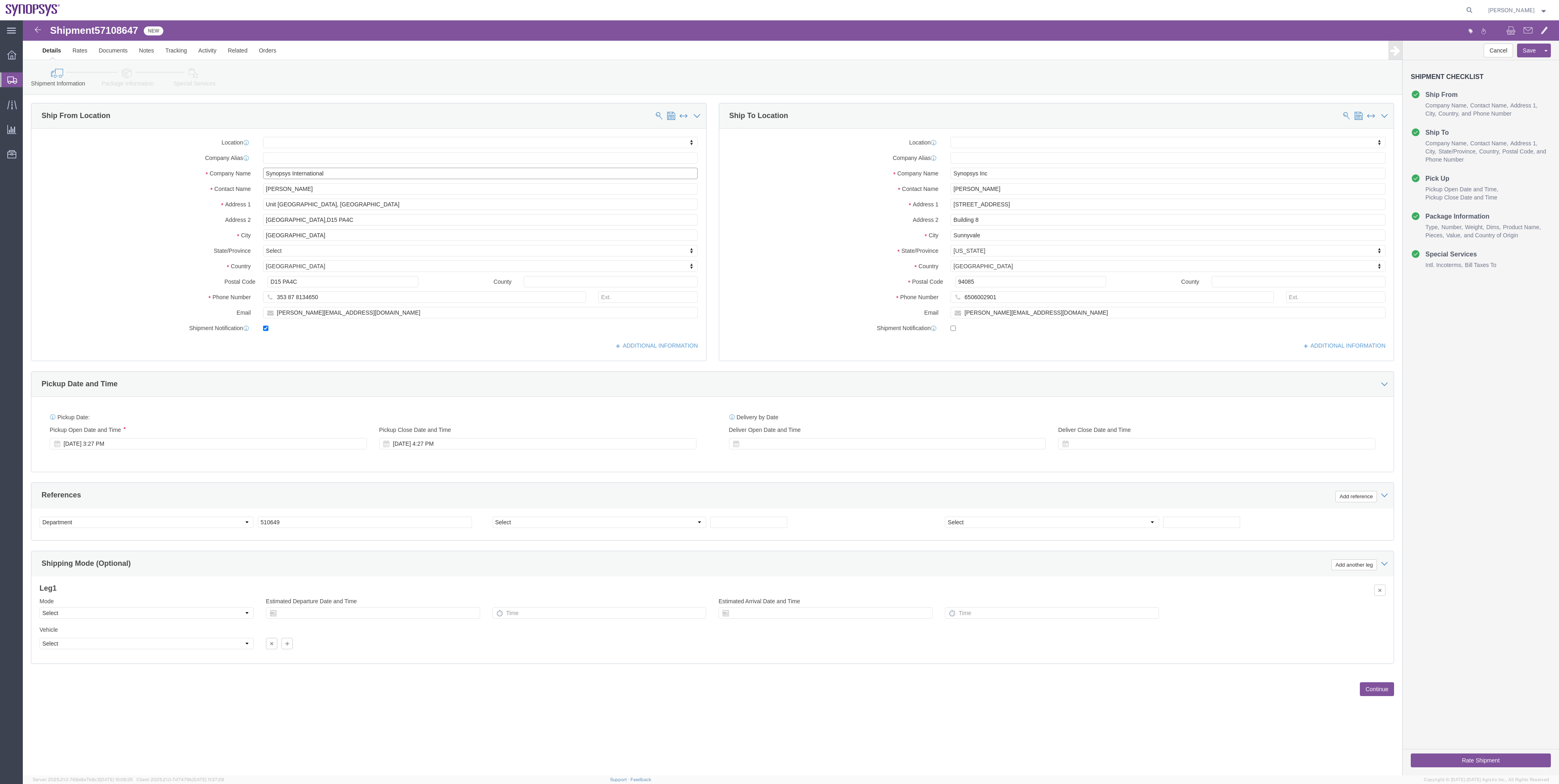
type input "Synopsys International"
click div "Location My Profile Location Aachen DE04 Agrate Brianza IT01 Aschheim DE02 Atla…"
click link "Package Information"
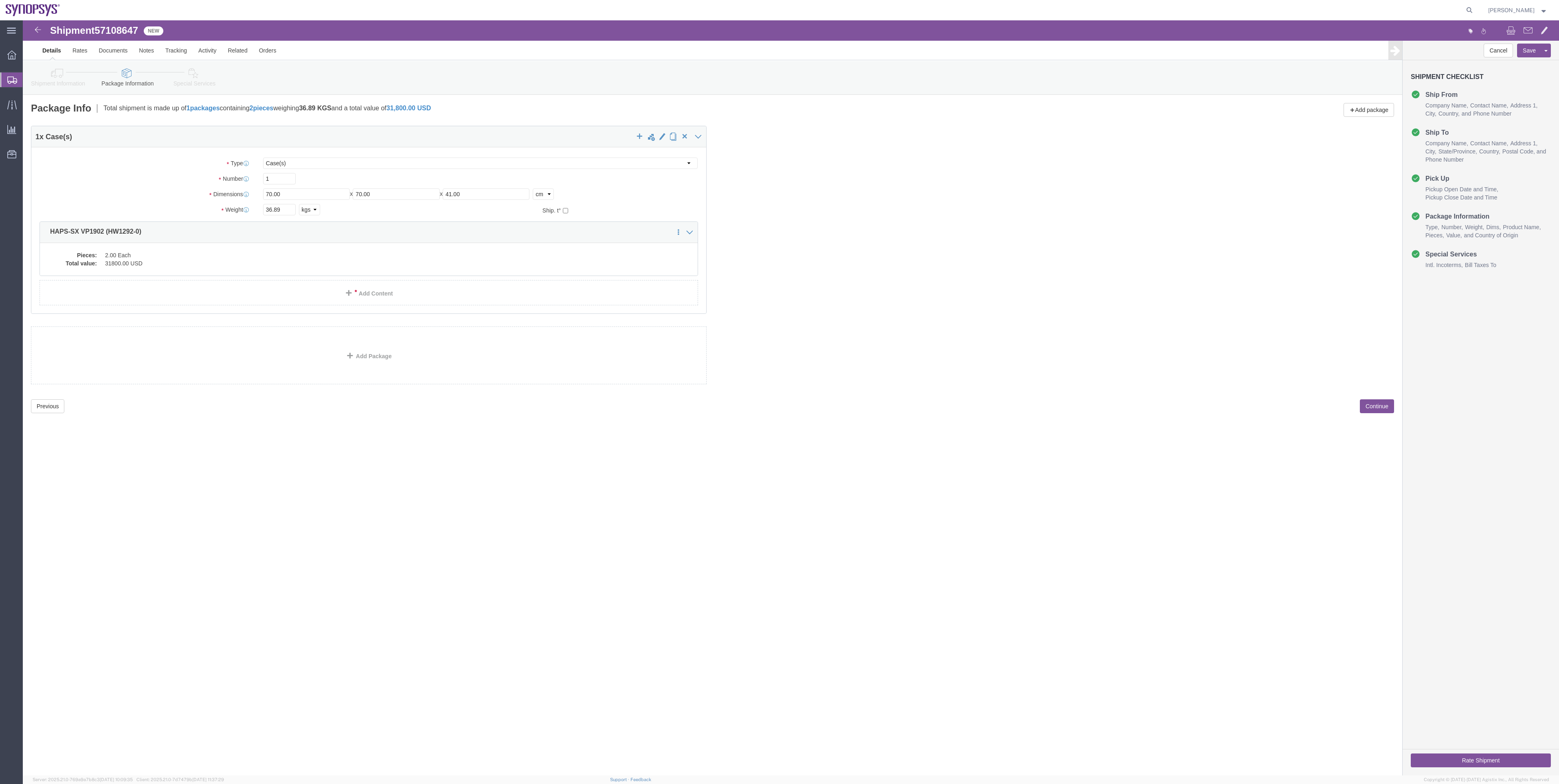
click icon
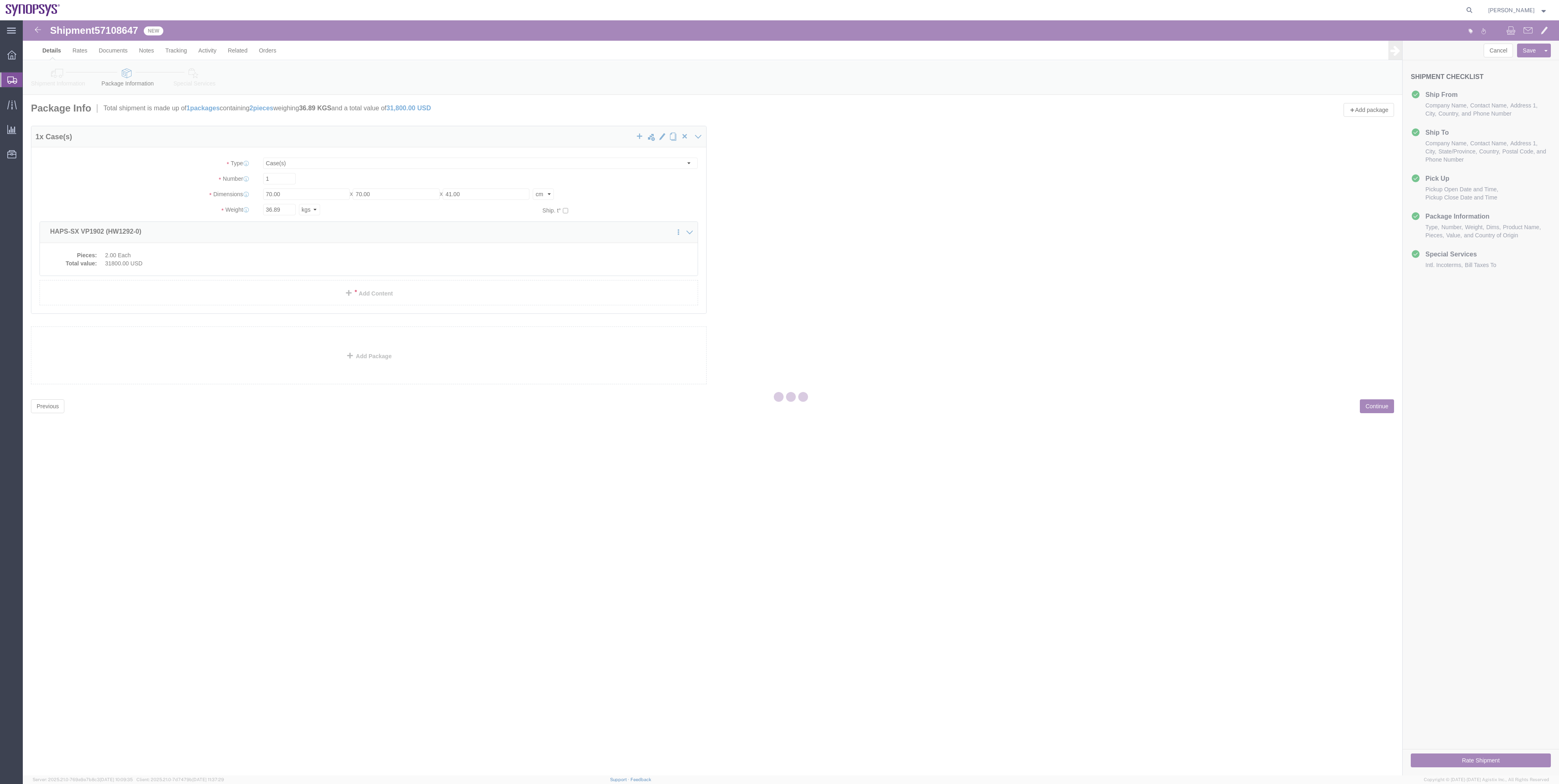
select select
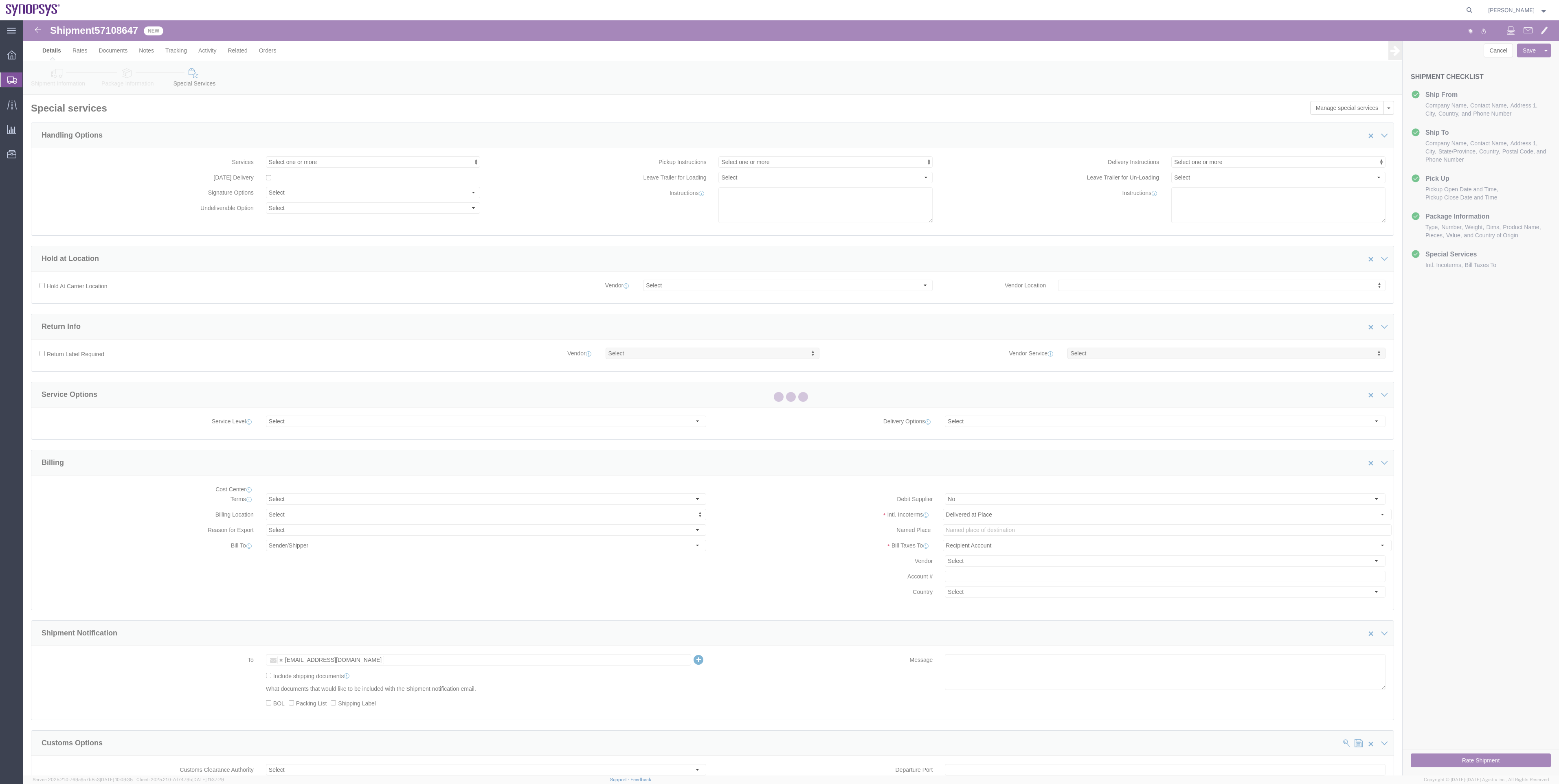
select select "COSTCENTER"
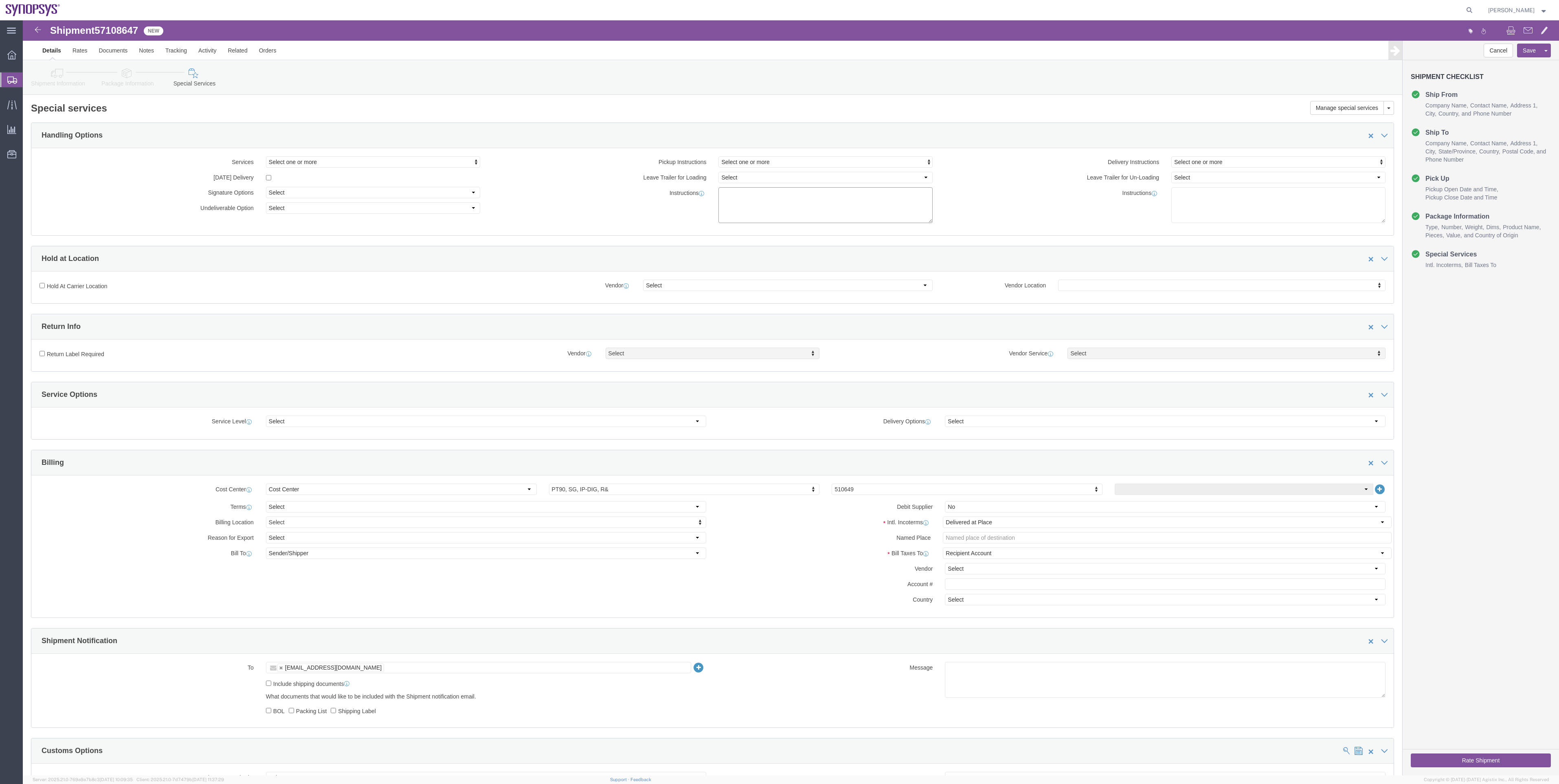
click textarea
paste textarea "Dual-Use goods exported using Union General Export Authorisation UGEA EU001"
type textarea "Dual-Use goods exported using Union General Export Authorisation UGEA EU001"
click span "Select one or more"
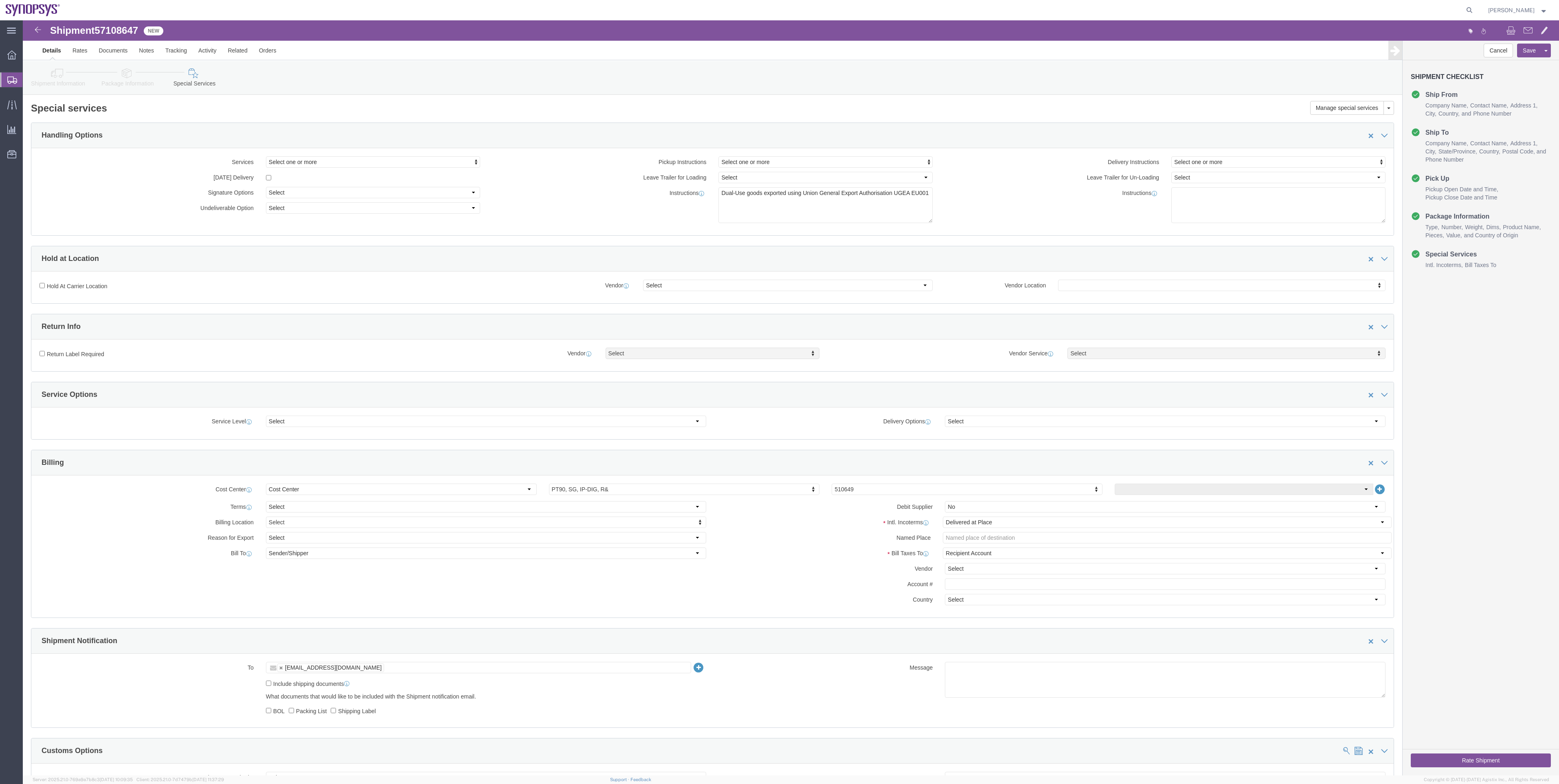
click link "Shipment Information"
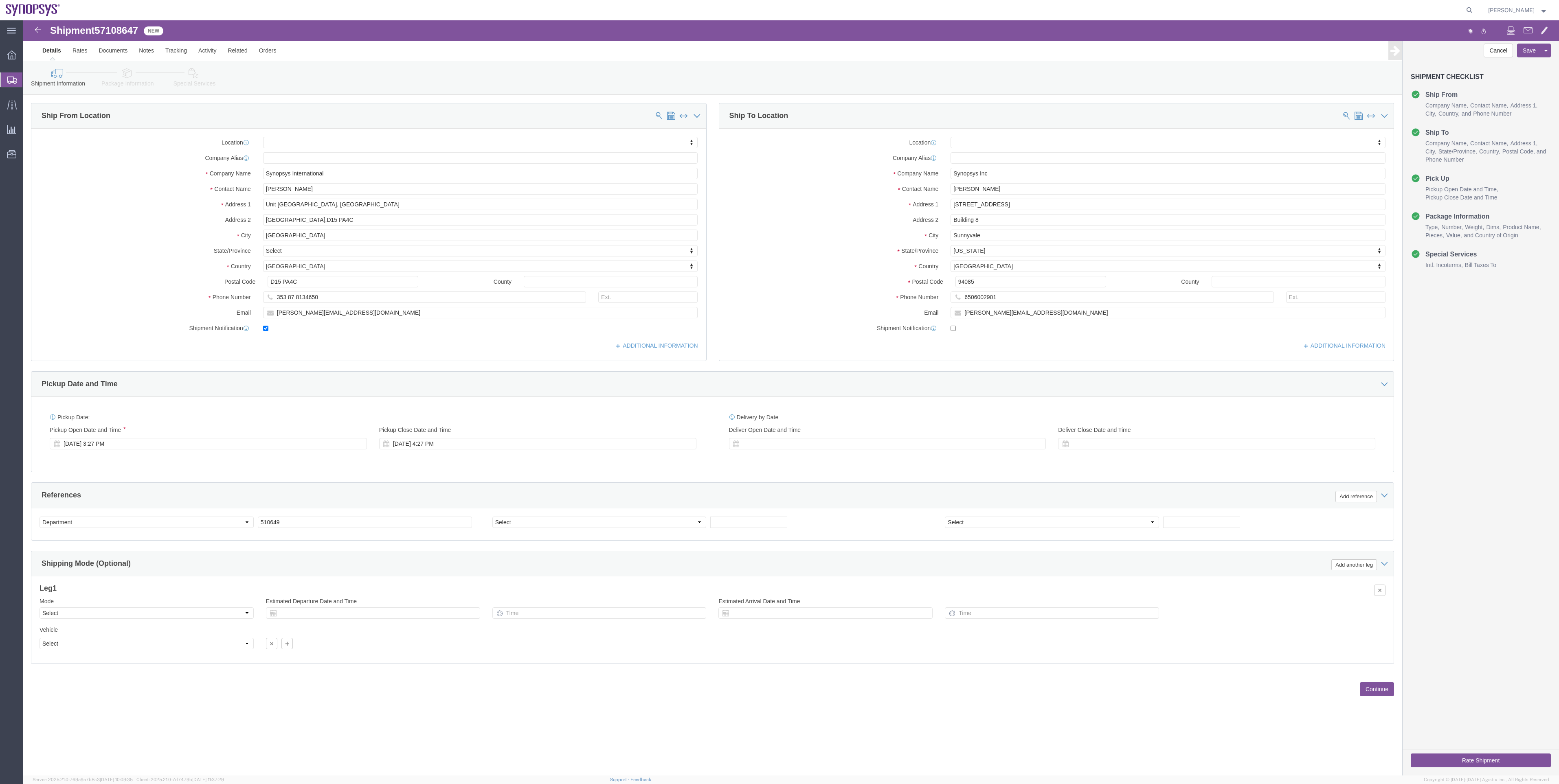
click link "Package Information"
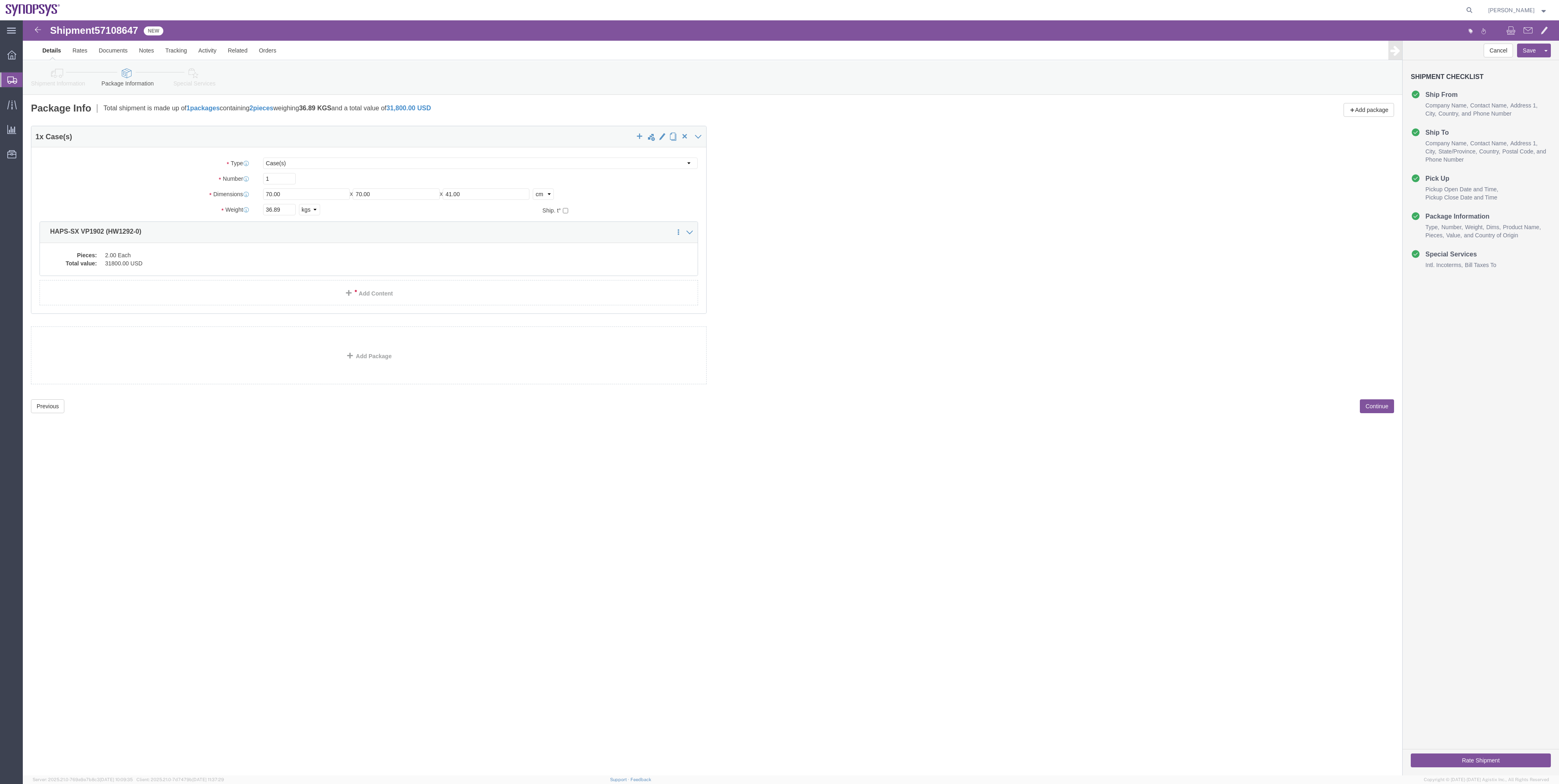
click link "Special Services"
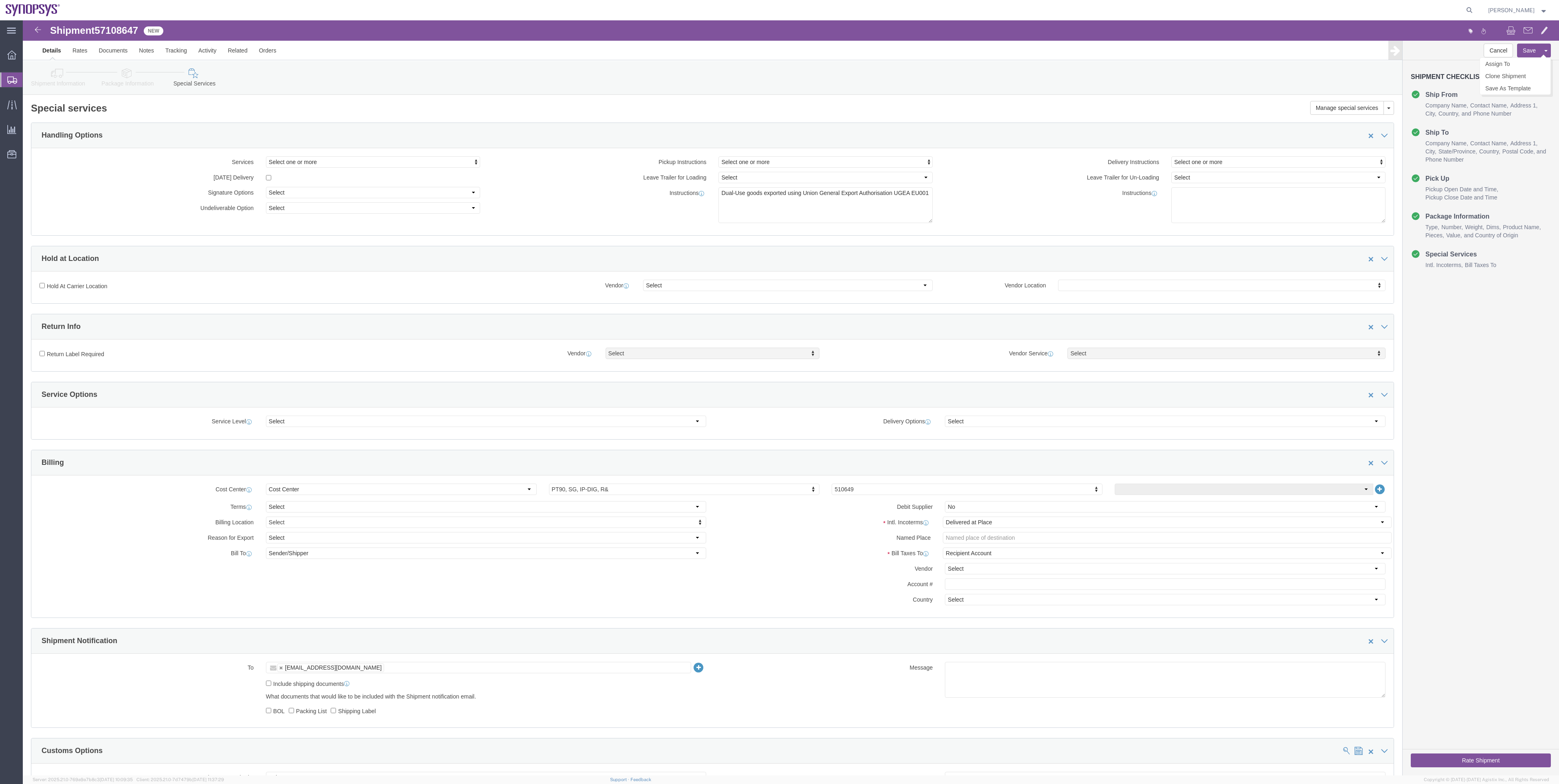
click button "Save"
click at [0, 0] on span "Shipment Manager" at bounding box center [0, 0] width 0 height 0
